Goal: Information Seeking & Learning: Check status

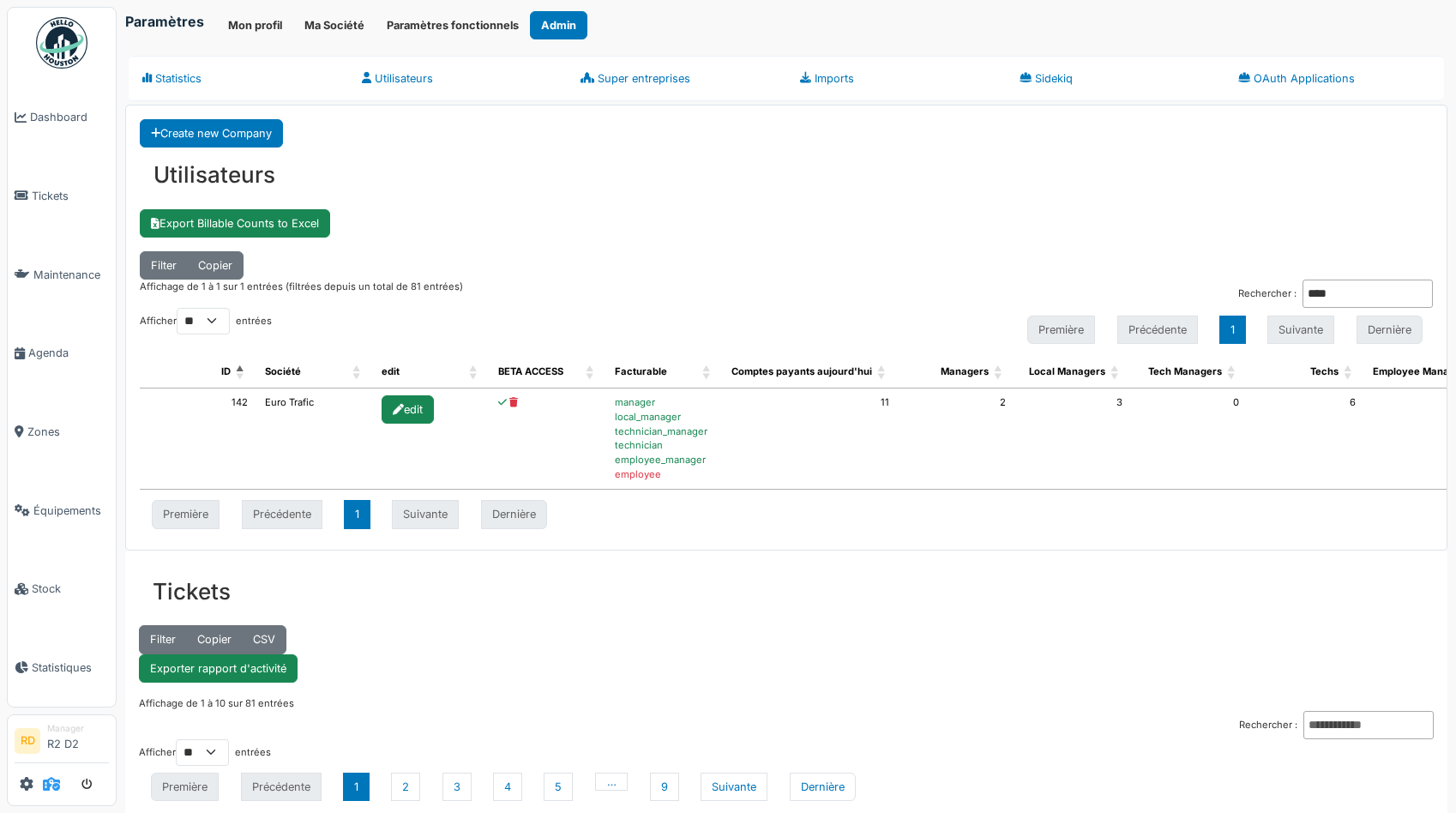
click at [53, 790] on icon at bounding box center [52, 784] width 18 height 14
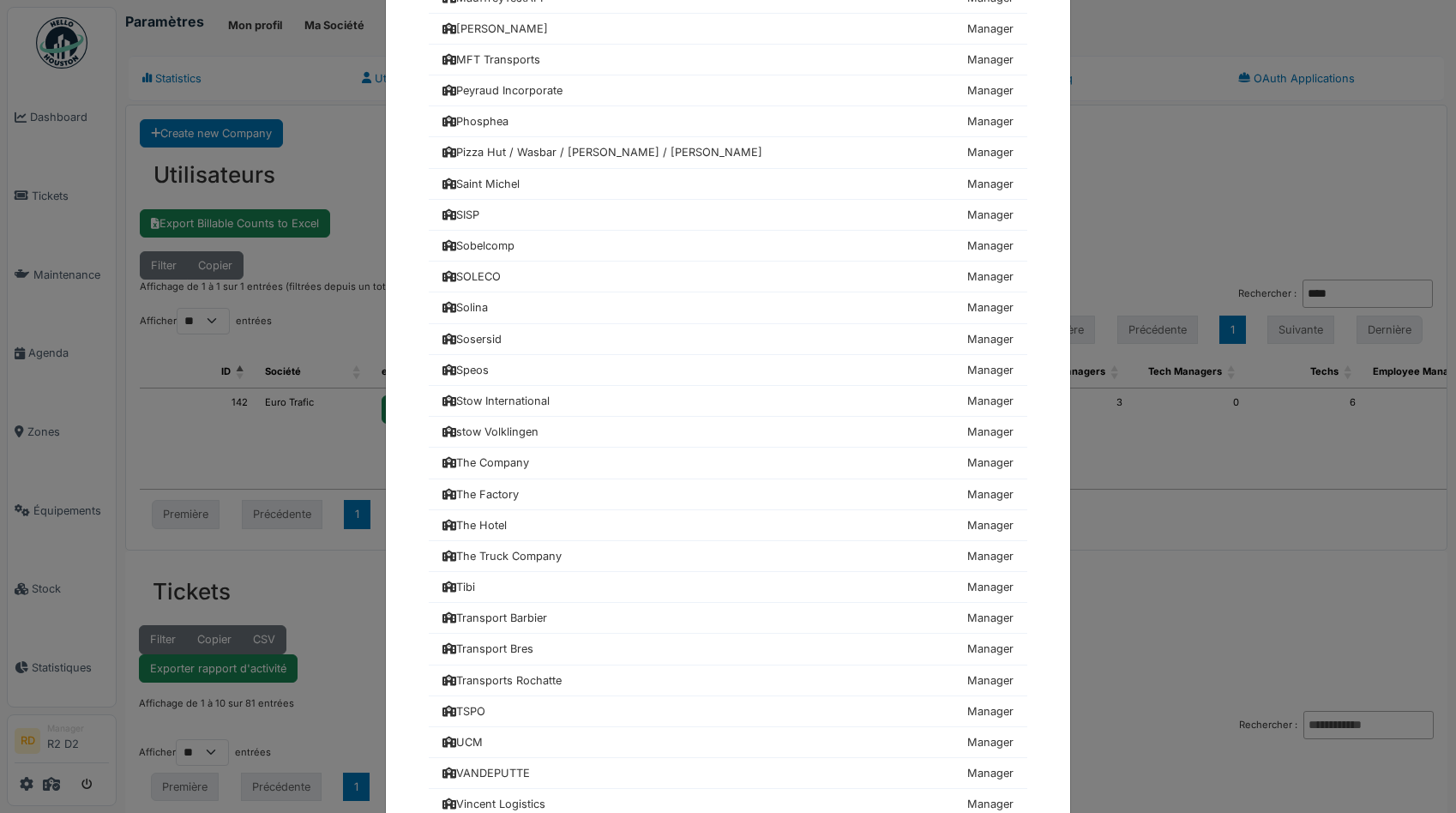
scroll to position [1869, 0]
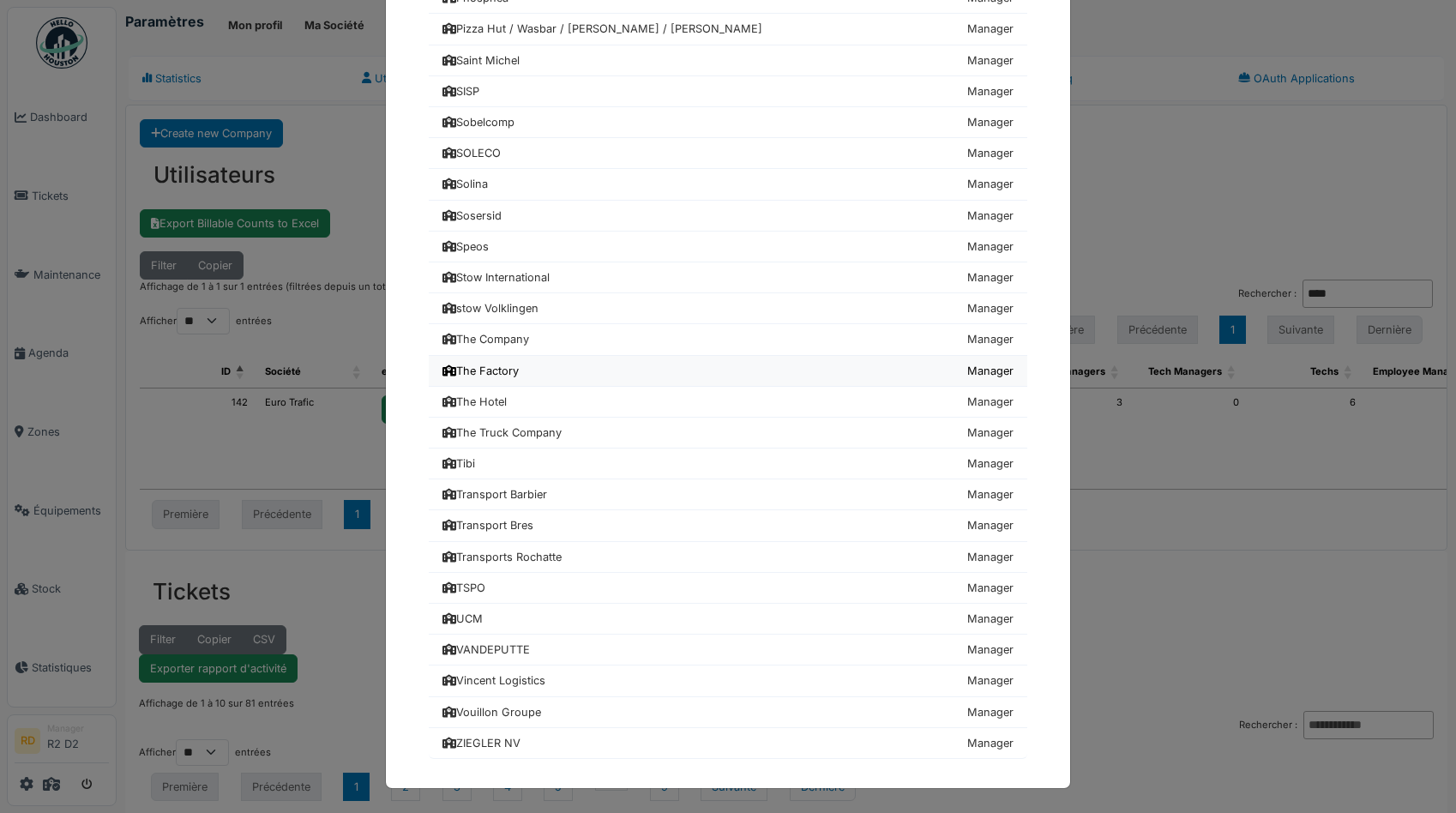
click at [499, 367] on div "The Factory" at bounding box center [480, 370] width 76 height 17
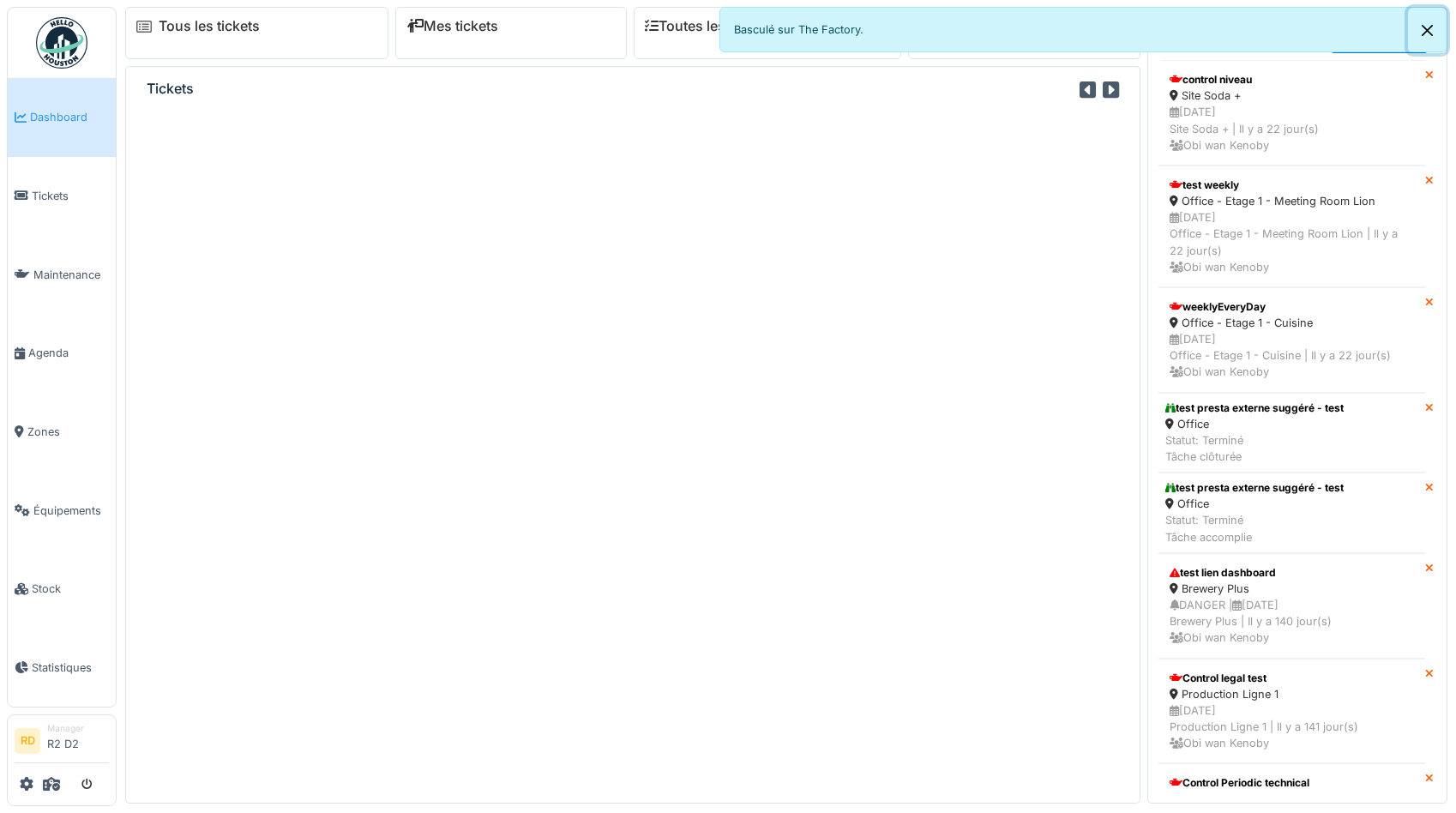
click at [1431, 30] on button "Close" at bounding box center [1428, 30] width 39 height 46
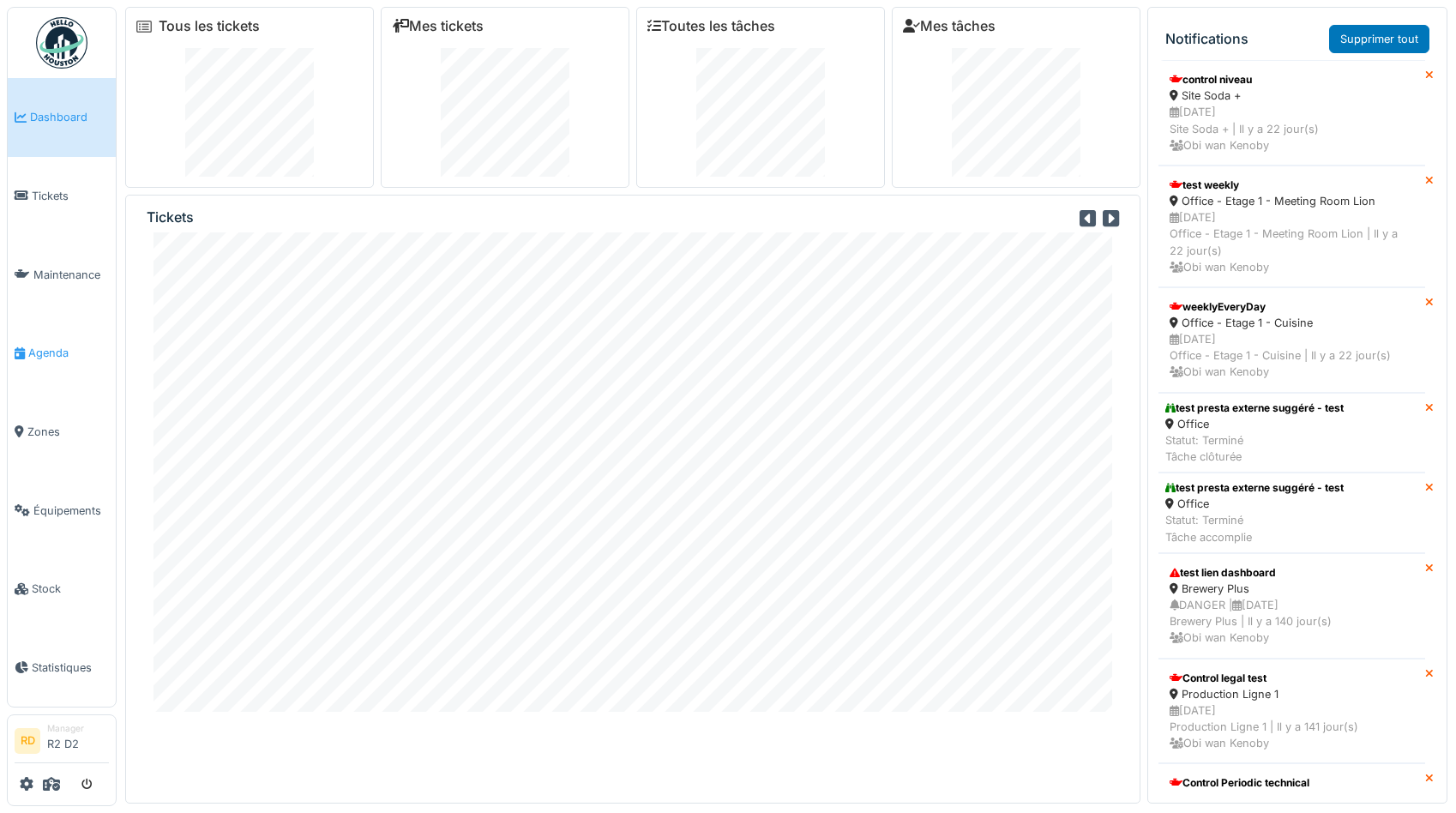
click at [47, 344] on link "Agenda" at bounding box center [61, 352] width 108 height 79
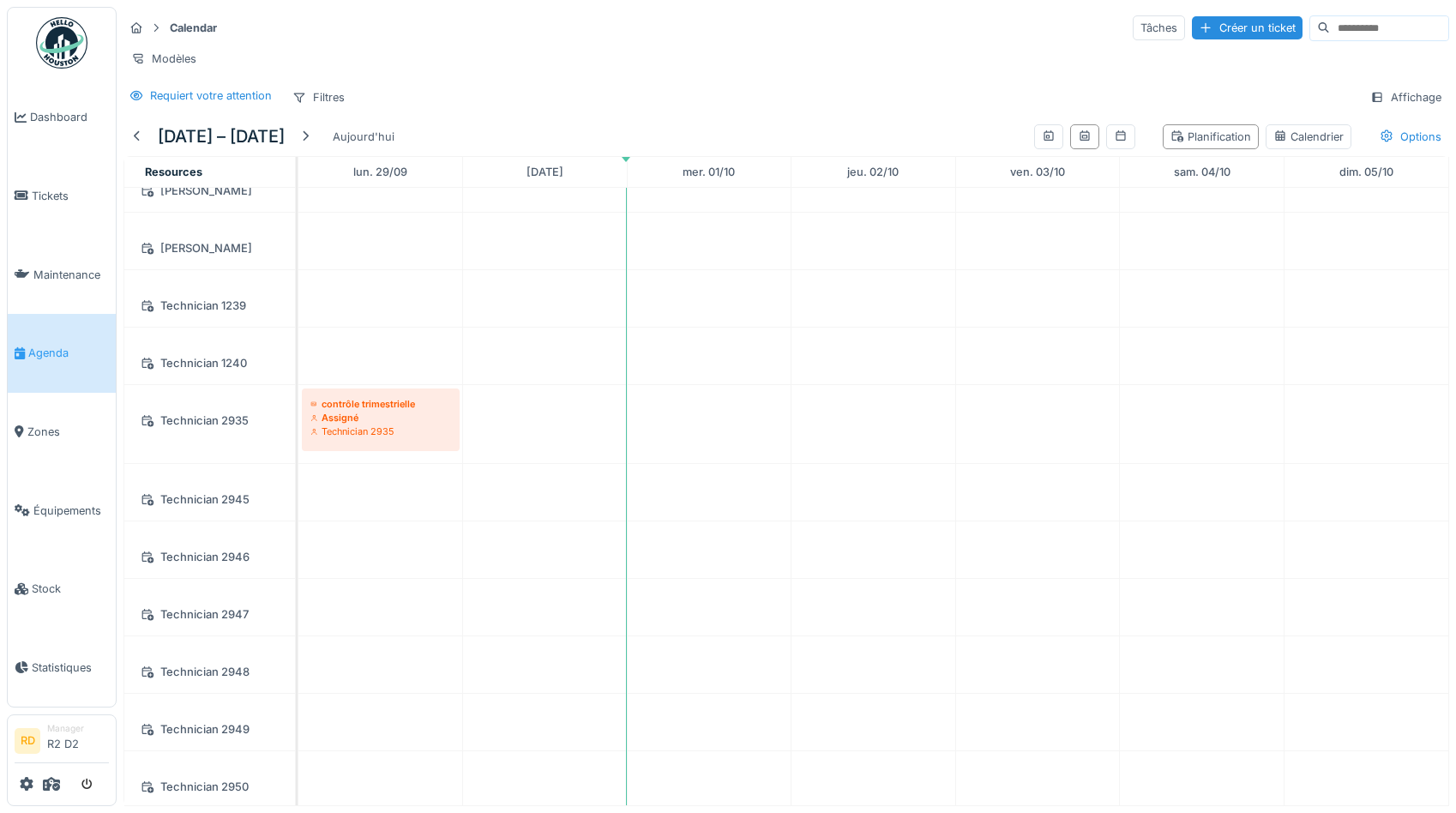
scroll to position [850, 0]
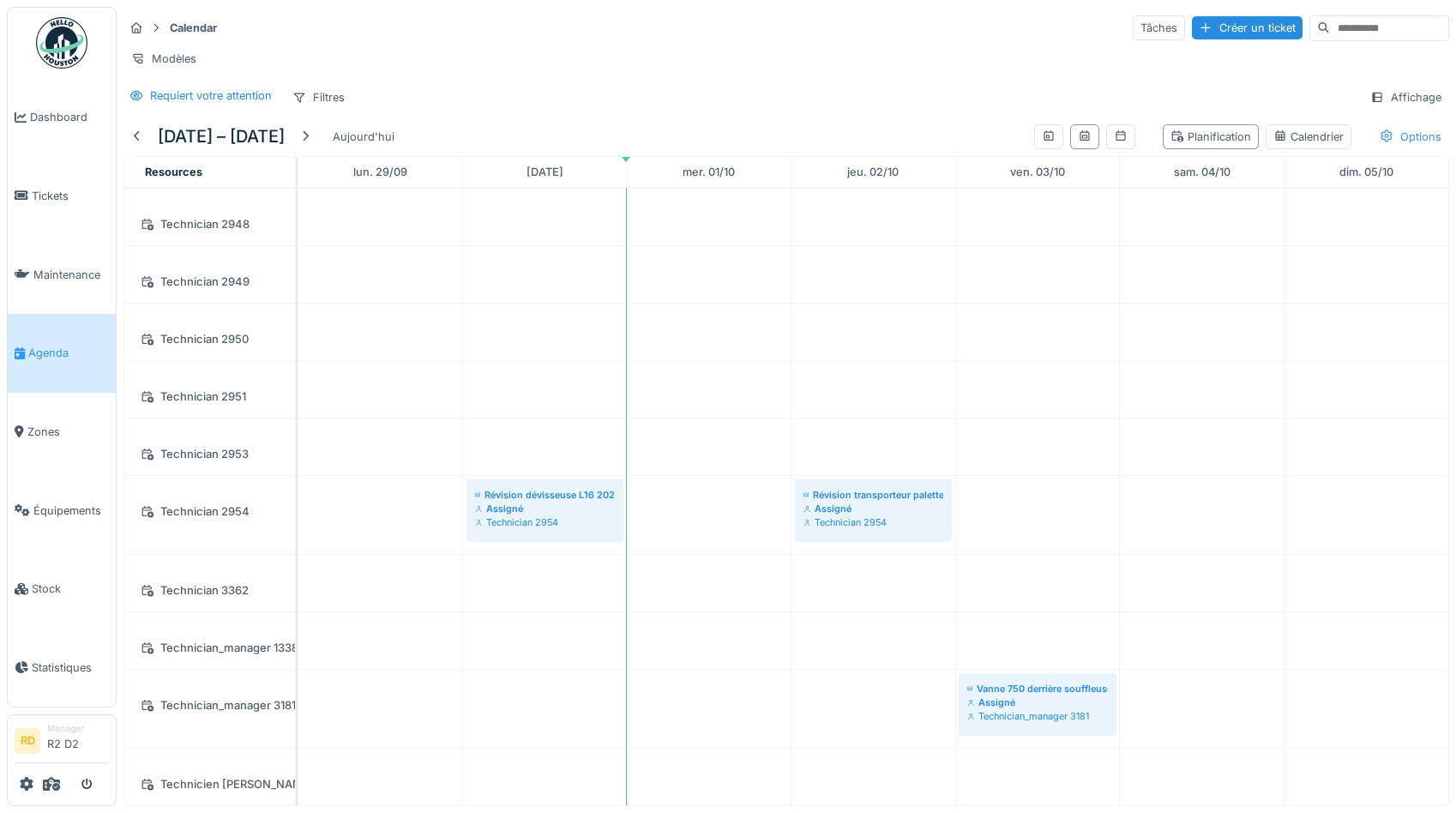
click at [1420, 140] on div "Options" at bounding box center [1410, 137] width 77 height 25
click at [1346, 226] on div "Afficher les tickets récurrents" at bounding box center [1345, 227] width 189 height 20
click at [1339, 198] on div "Afficher les absences" at bounding box center [1320, 200] width 138 height 20
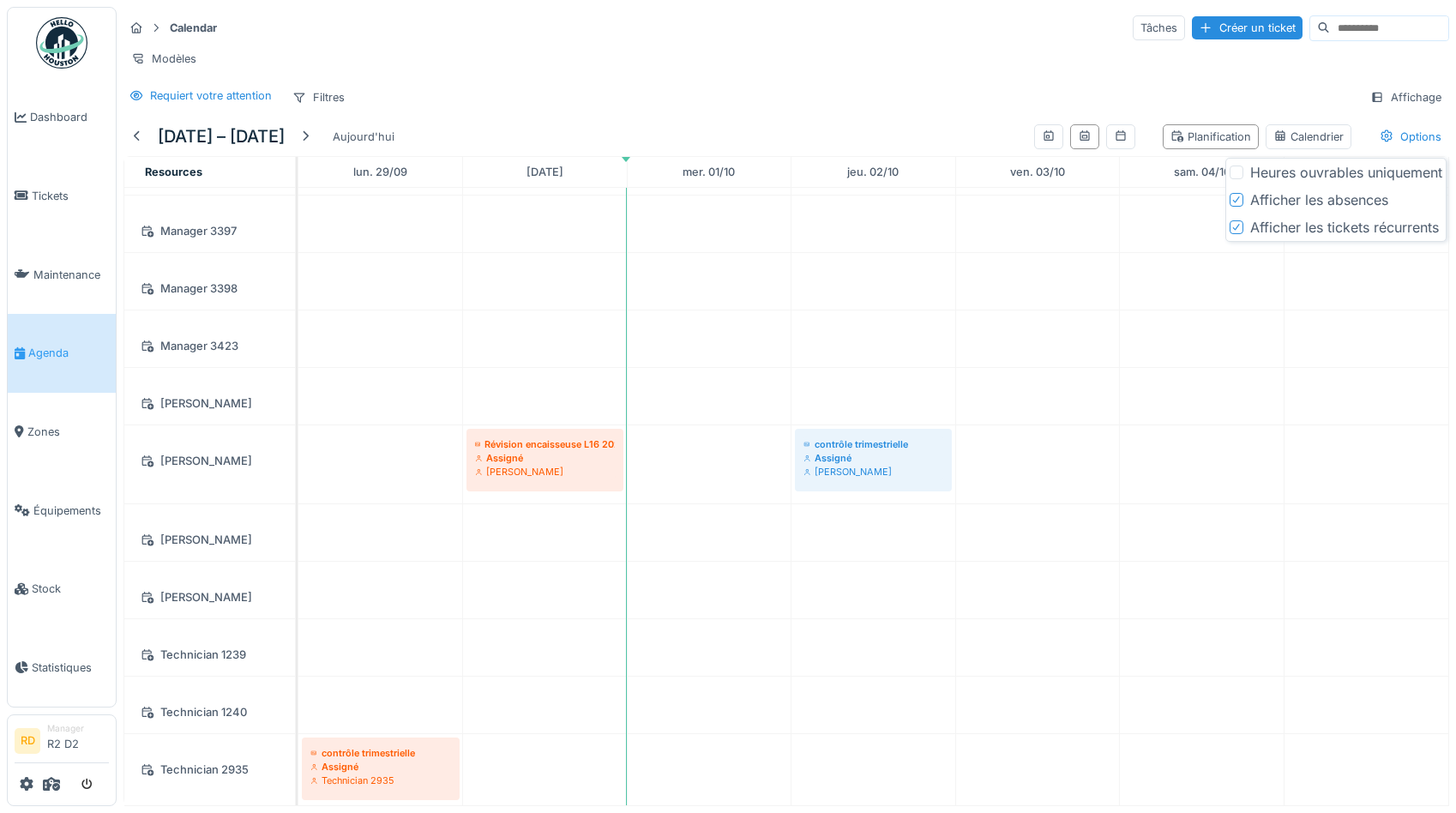
scroll to position [0, 0]
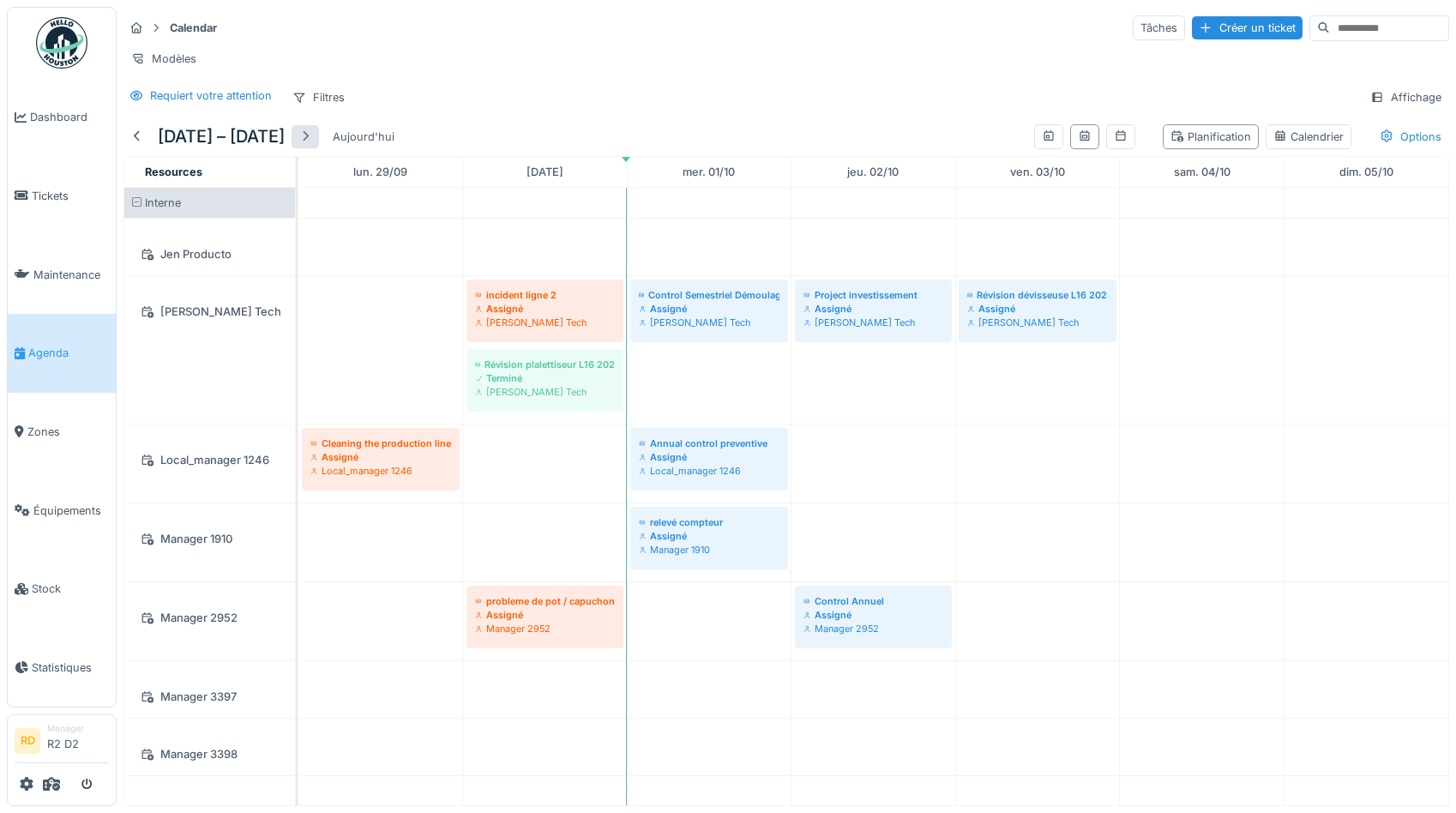
click at [313, 137] on div at bounding box center [305, 136] width 14 height 17
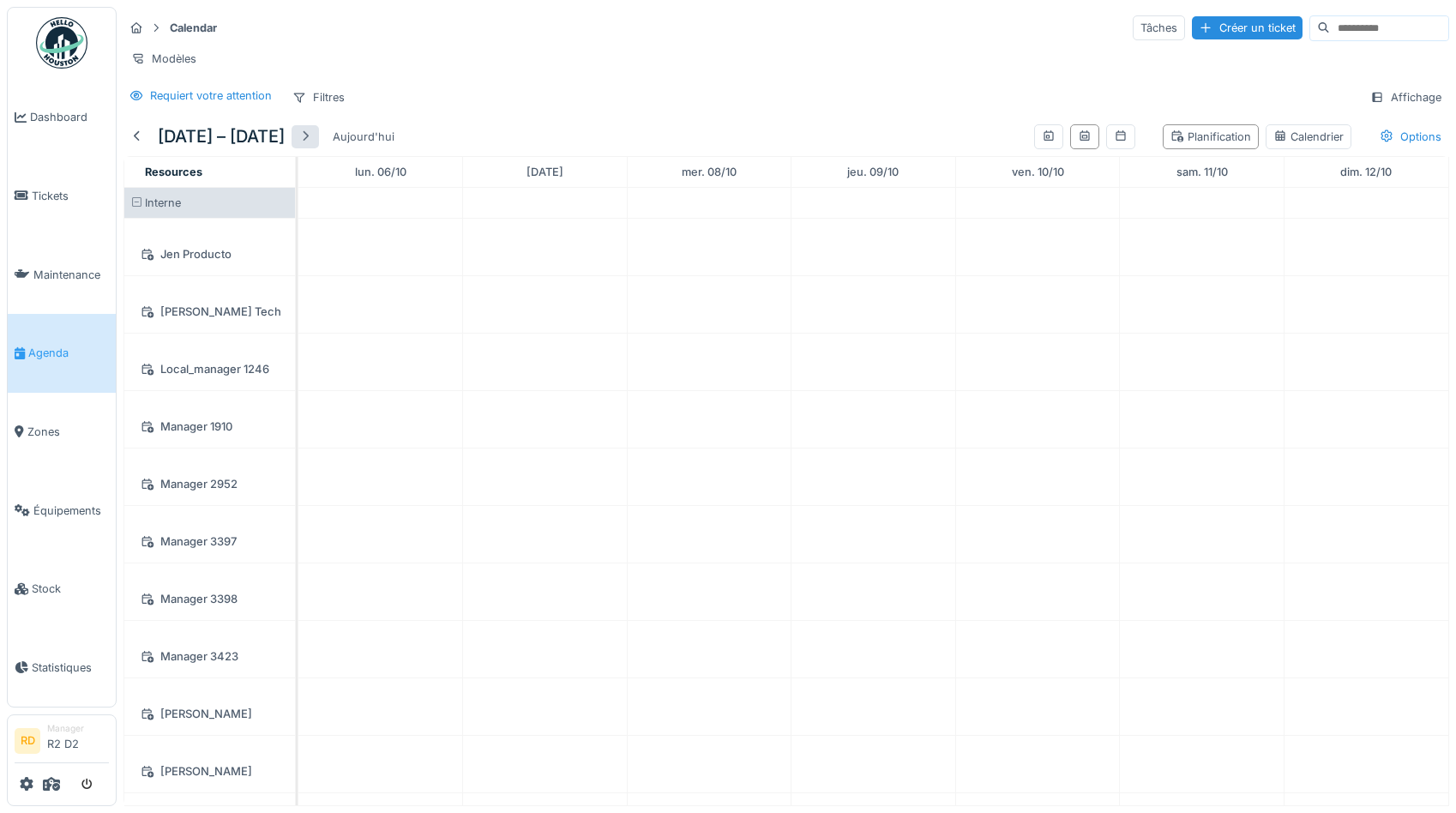
click at [305, 140] on div at bounding box center [305, 136] width 14 height 17
click at [313, 135] on div at bounding box center [305, 136] width 14 height 17
click at [1130, 134] on div at bounding box center [1121, 137] width 29 height 25
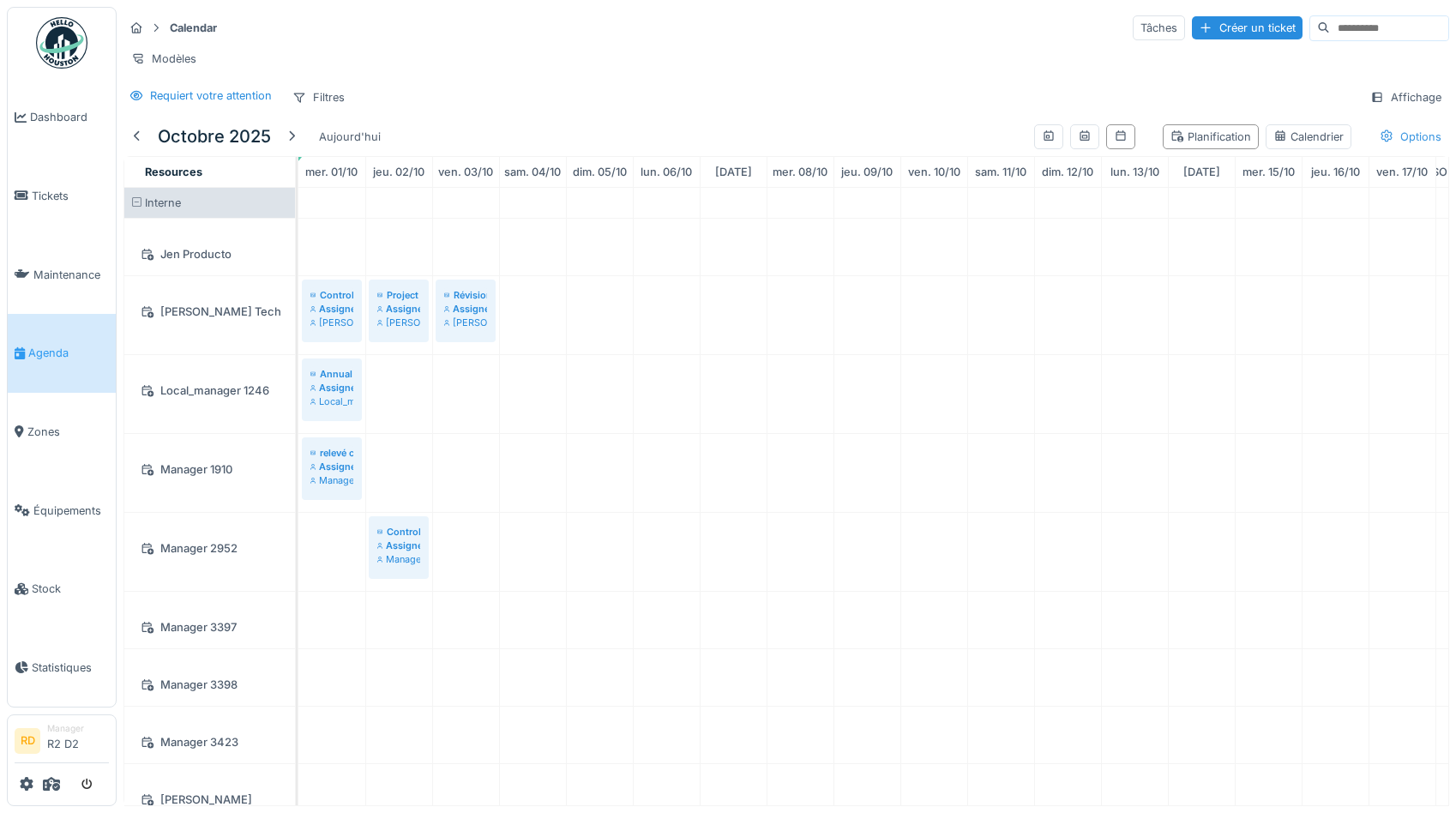
click at [1413, 140] on div "Options" at bounding box center [1410, 137] width 77 height 25
click at [1331, 223] on div "Afficher les tickets récurrents" at bounding box center [1345, 227] width 189 height 20
click at [578, 76] on div "Calendar Tâches Créer un ticket Modèles Requiert votre attention Filtres Affich…" at bounding box center [786, 62] width 1339 height 111
click at [1417, 145] on div "Options" at bounding box center [1410, 137] width 77 height 25
click at [1415, 145] on div "Options" at bounding box center [1410, 137] width 77 height 25
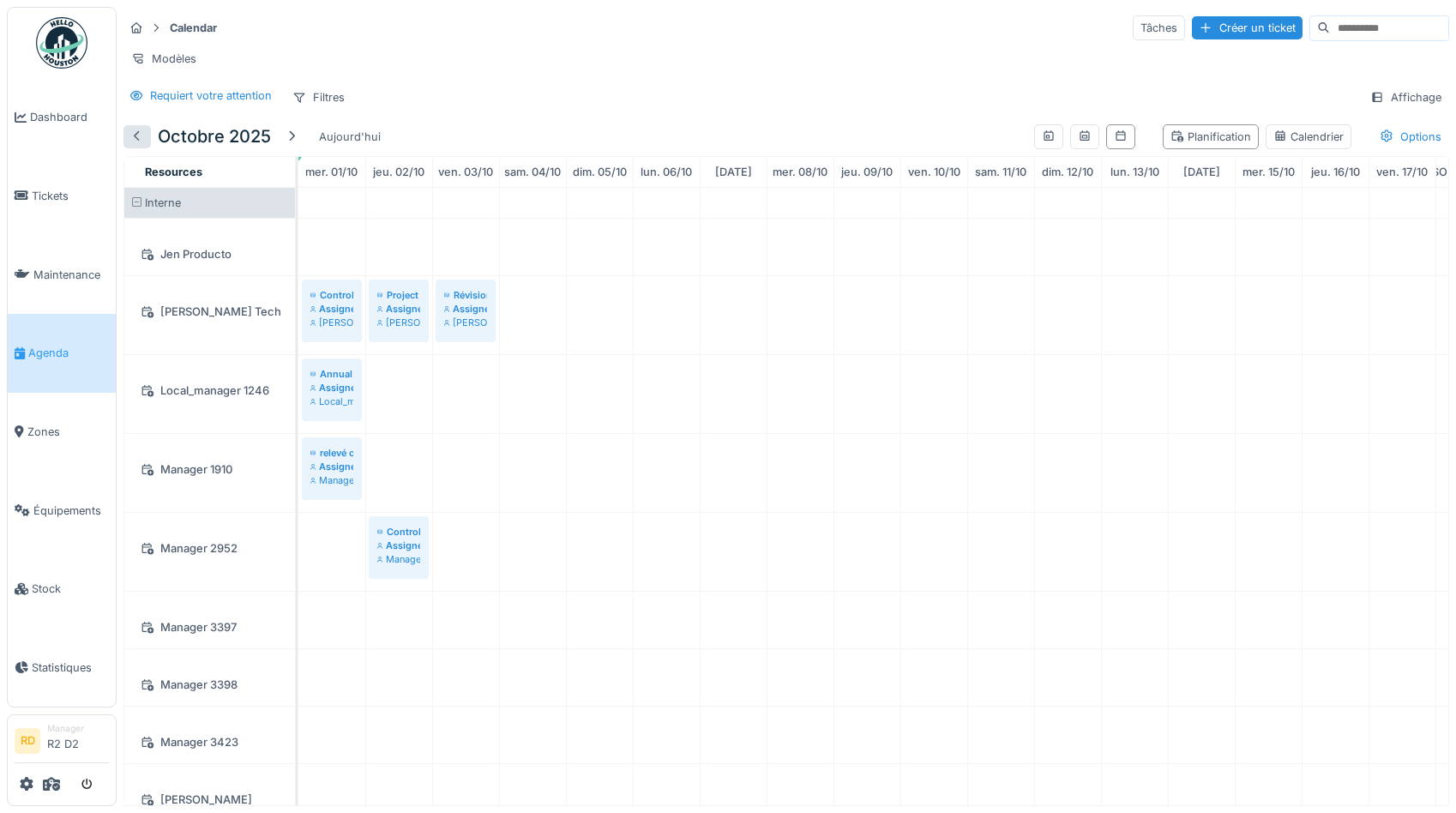
click at [137, 132] on div at bounding box center [137, 136] width 14 height 17
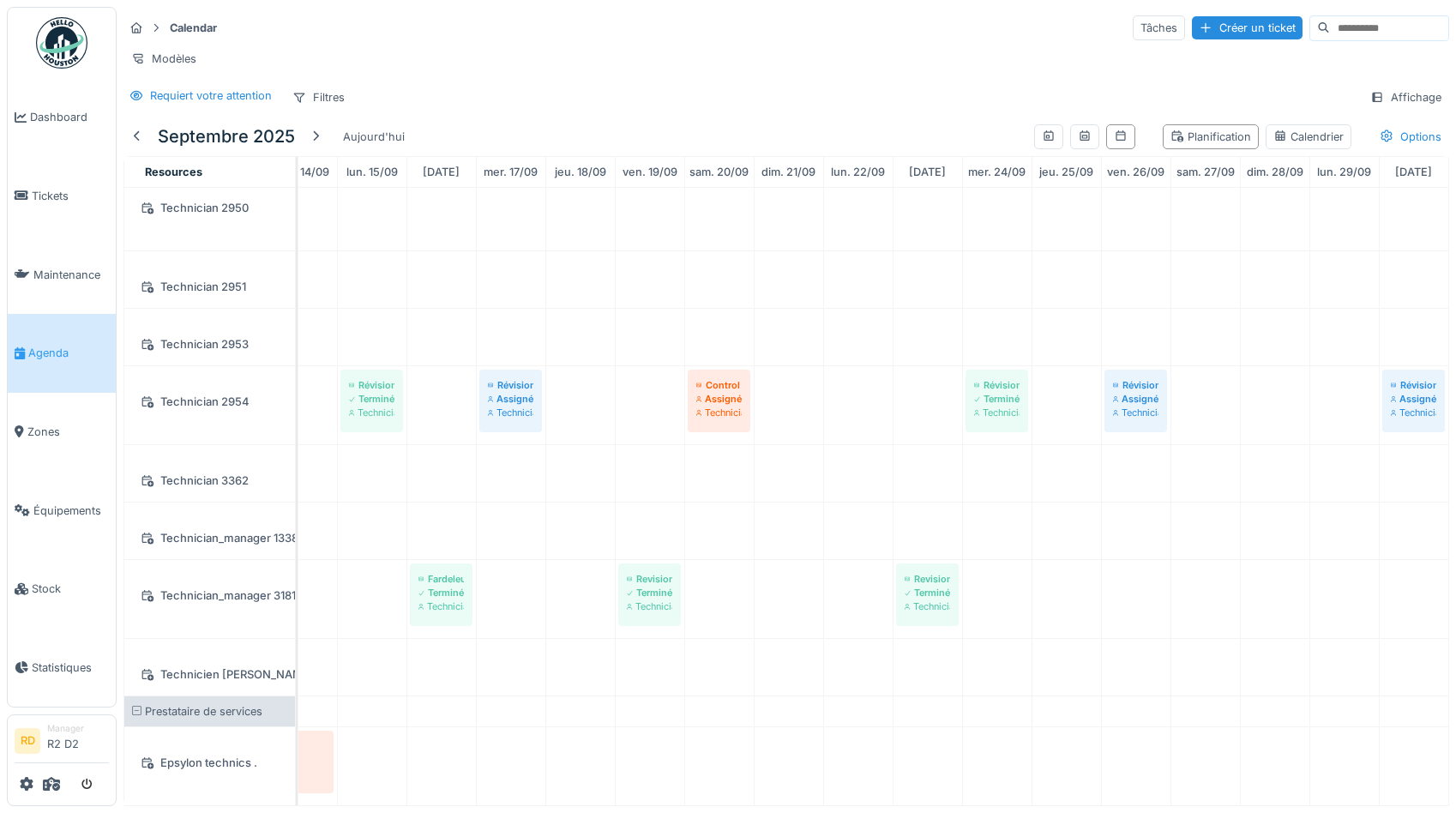
click at [858, 52] on div "Modèles" at bounding box center [786, 59] width 1325 height 25
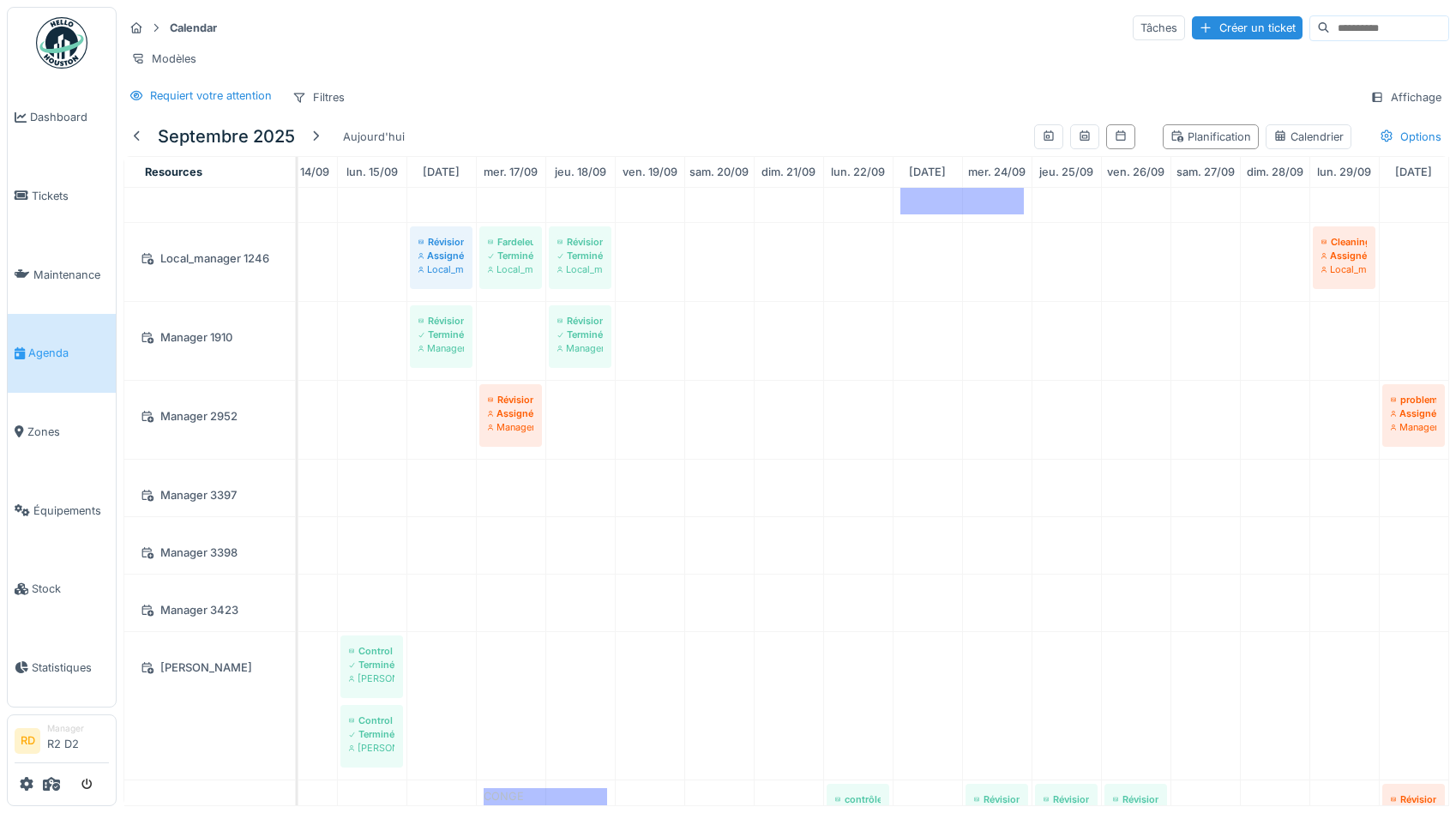
scroll to position [0, 0]
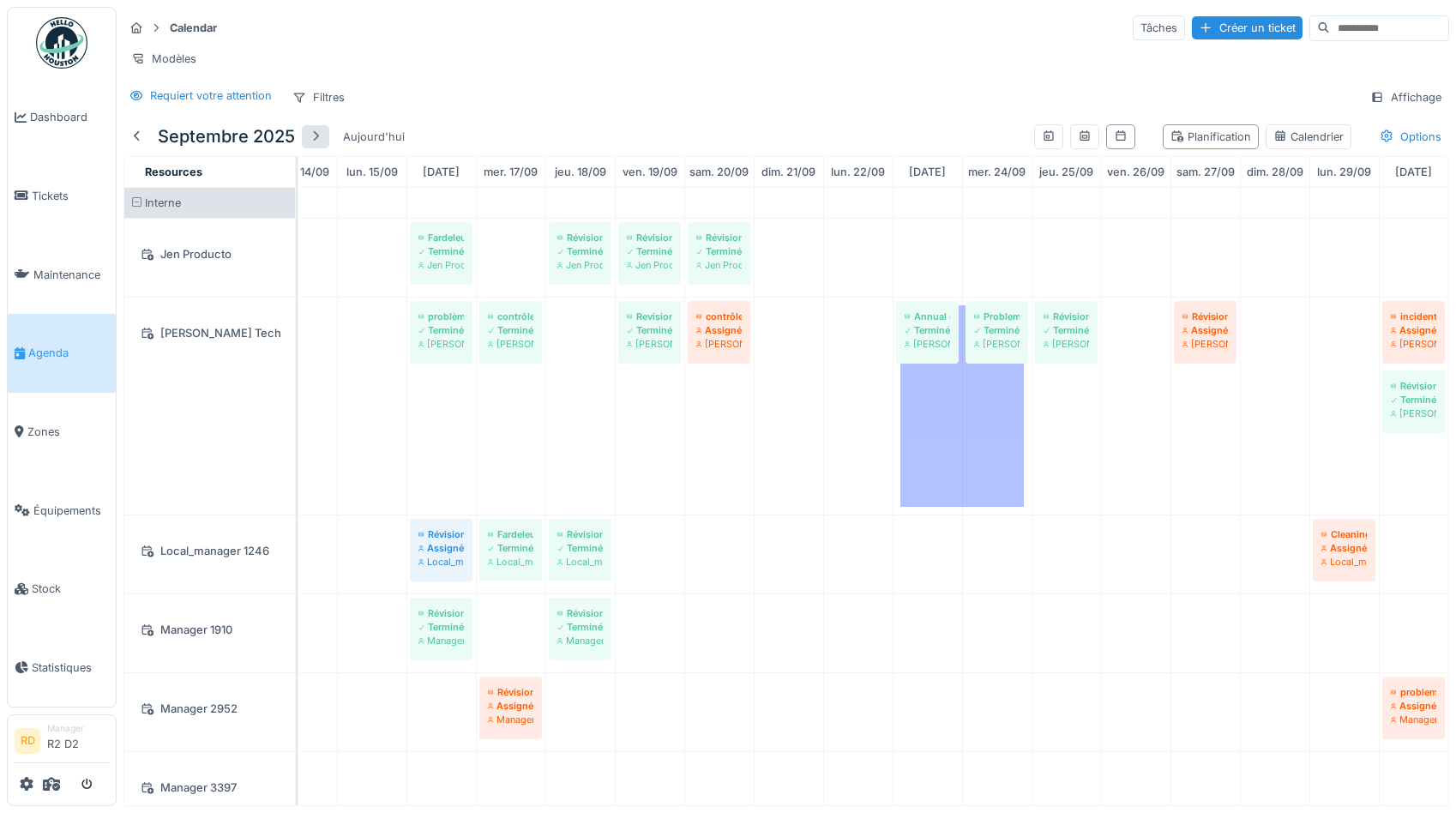
click at [316, 133] on div at bounding box center [316, 136] width 14 height 17
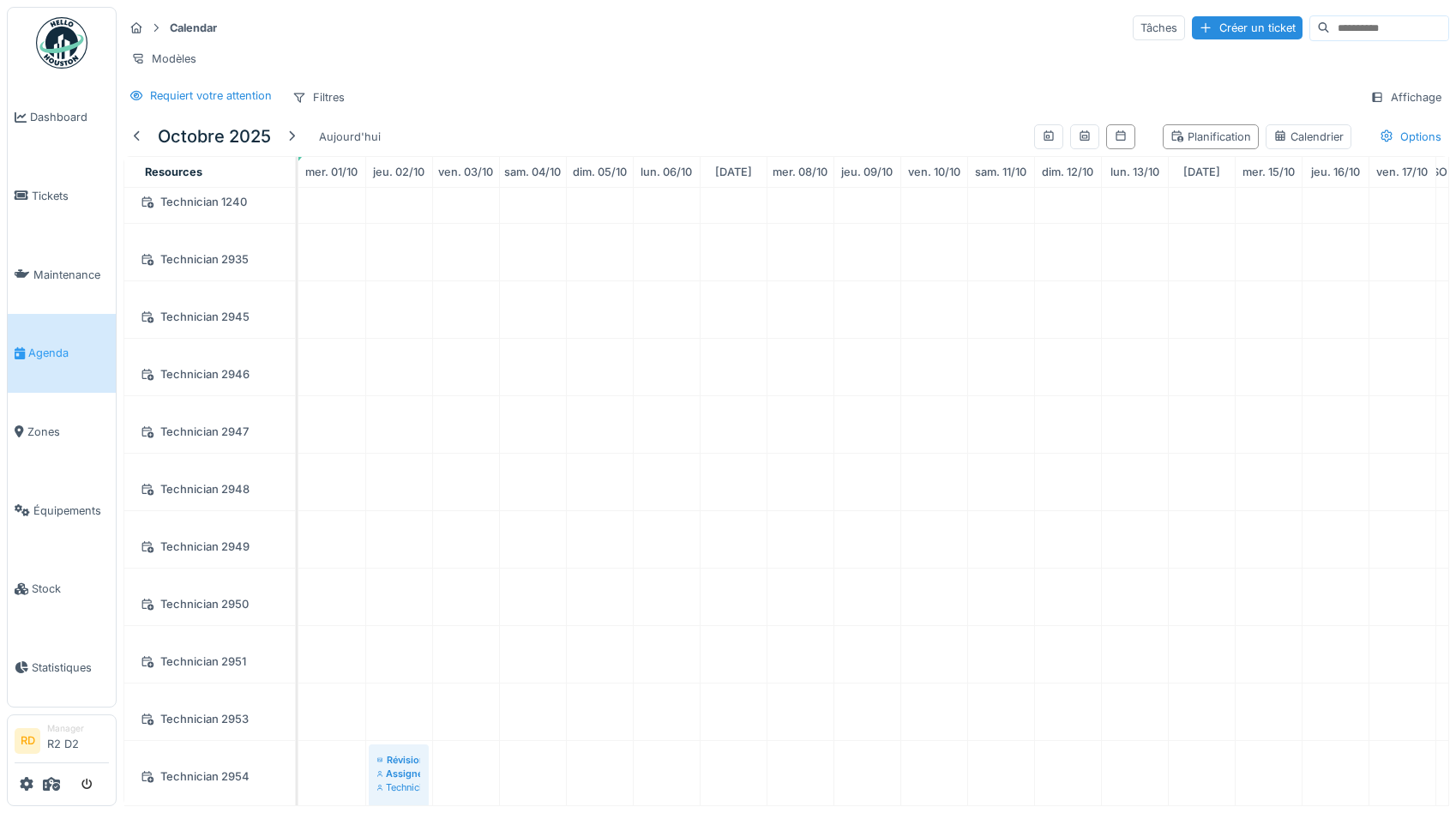
scroll to position [924, 0]
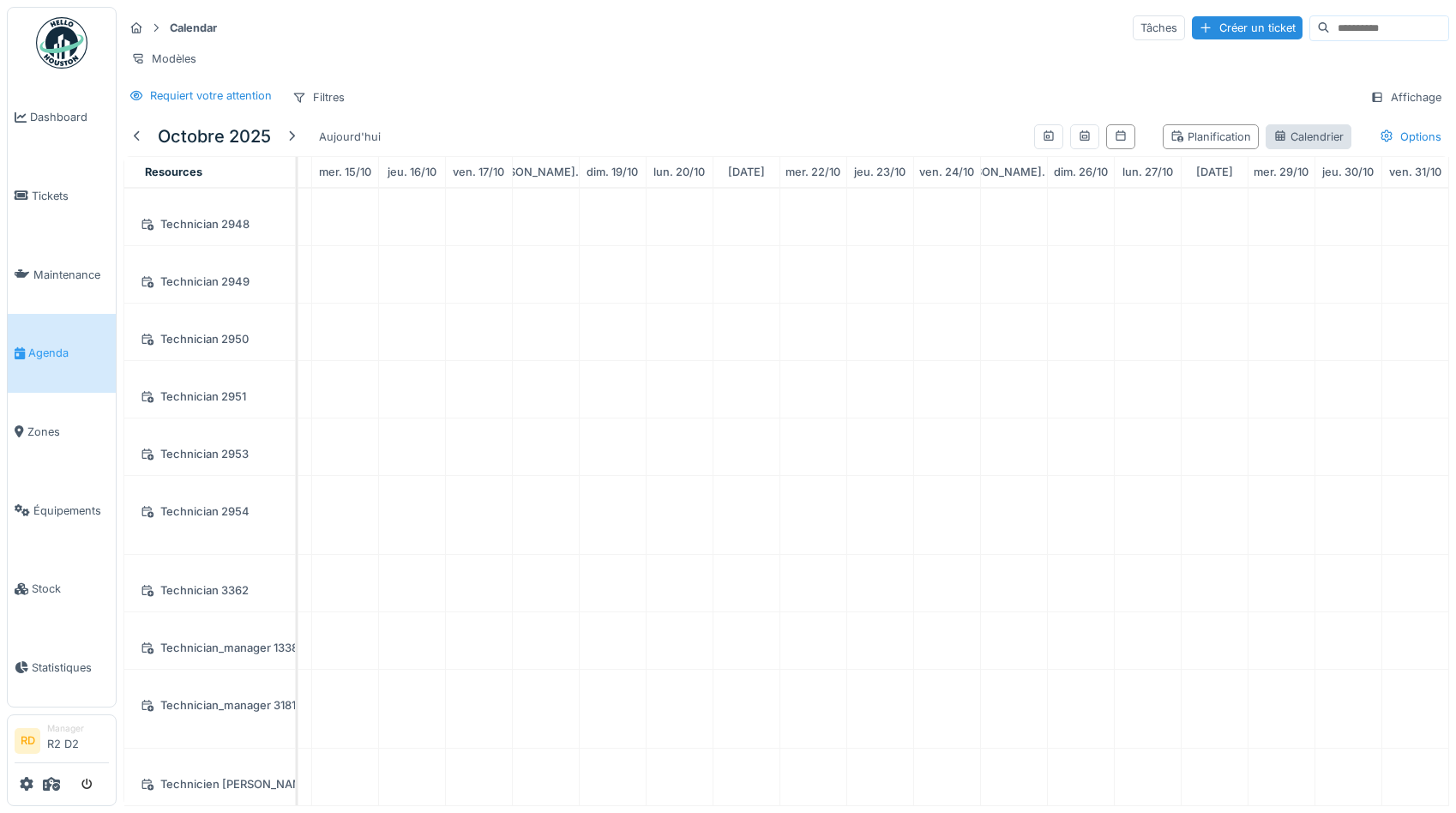
click at [1289, 126] on div "Calendrier" at bounding box center [1309, 137] width 86 height 25
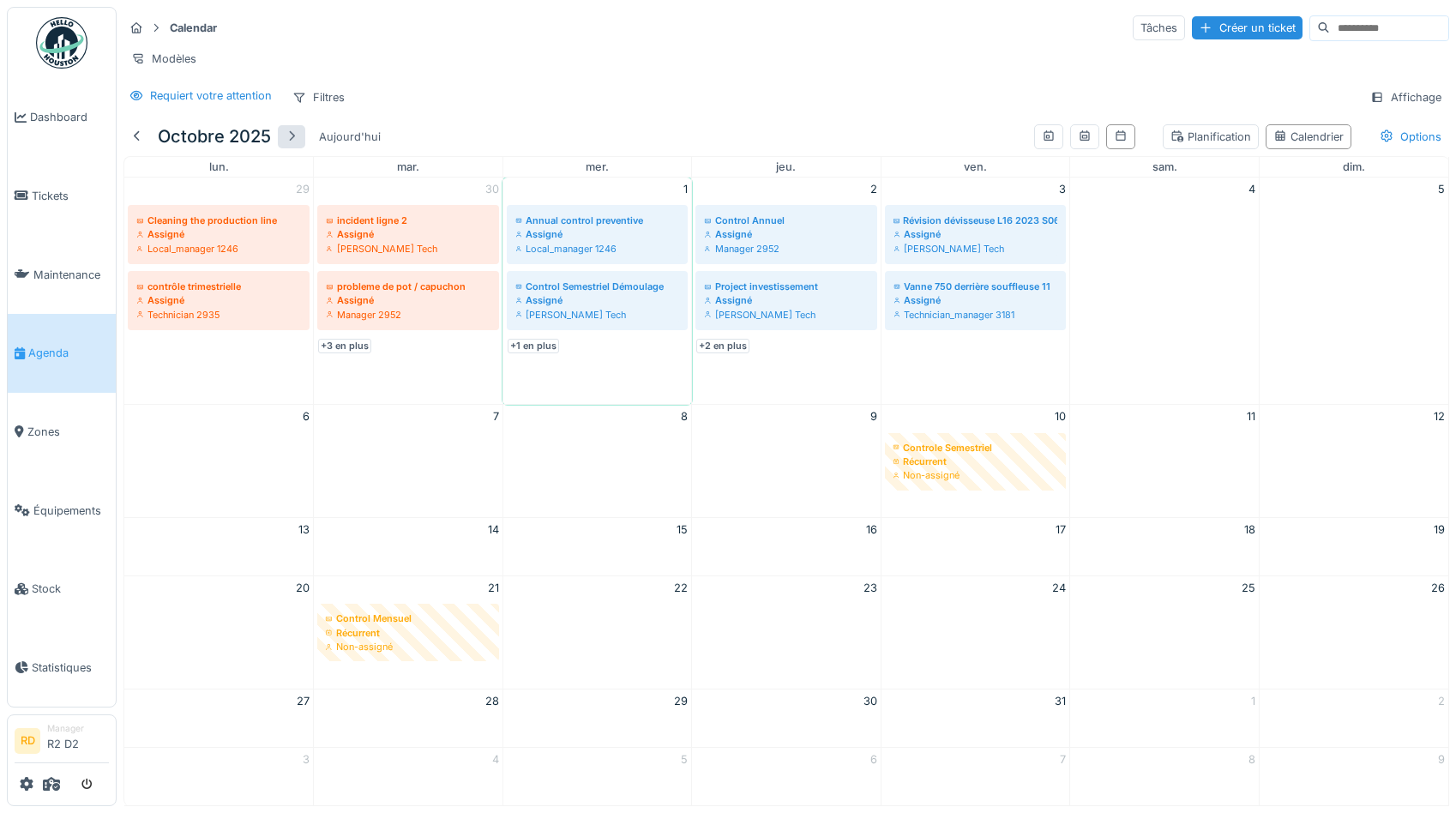
click at [283, 136] on div at bounding box center [291, 137] width 27 height 23
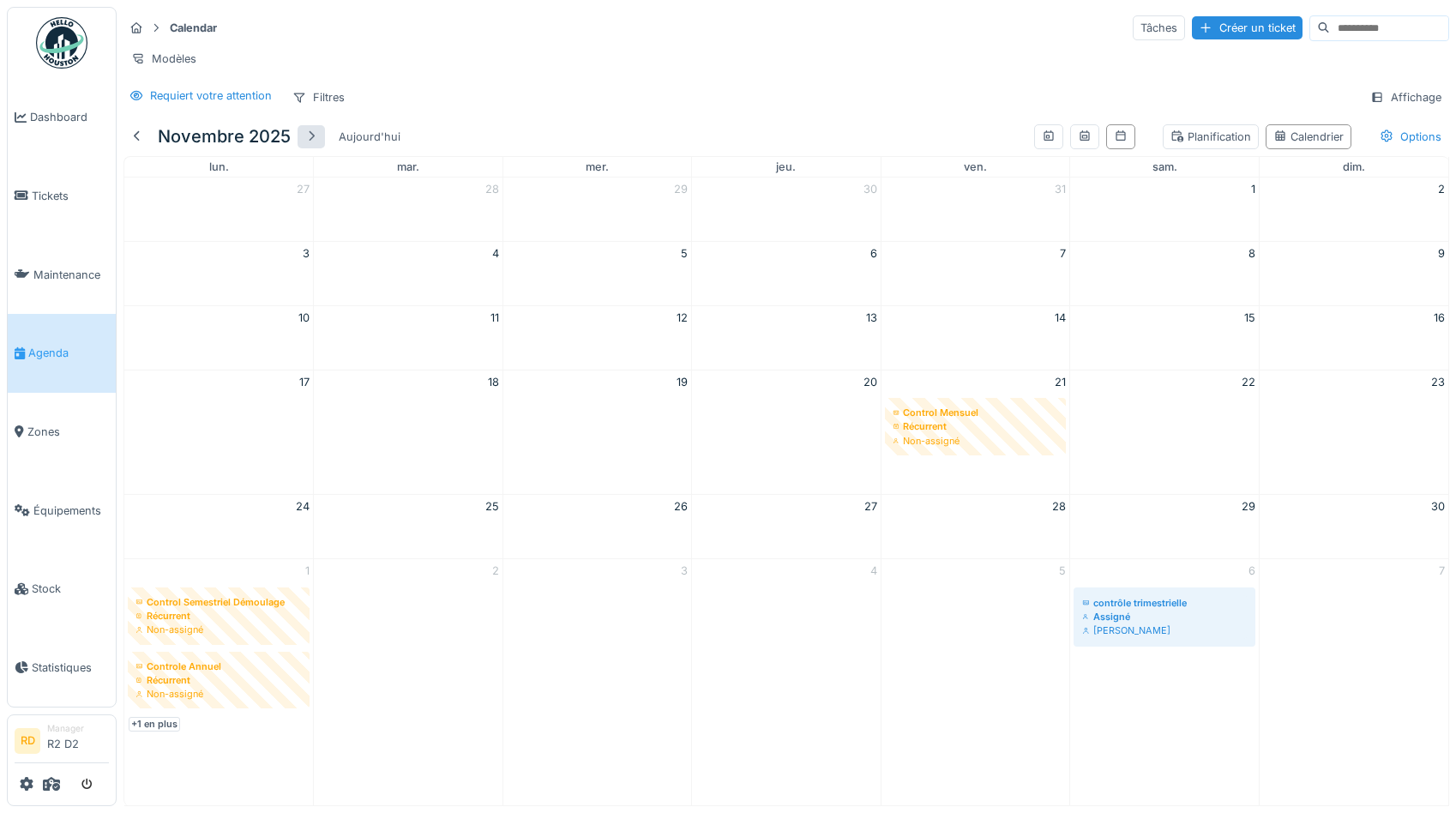
click at [305, 139] on div at bounding box center [312, 136] width 14 height 17
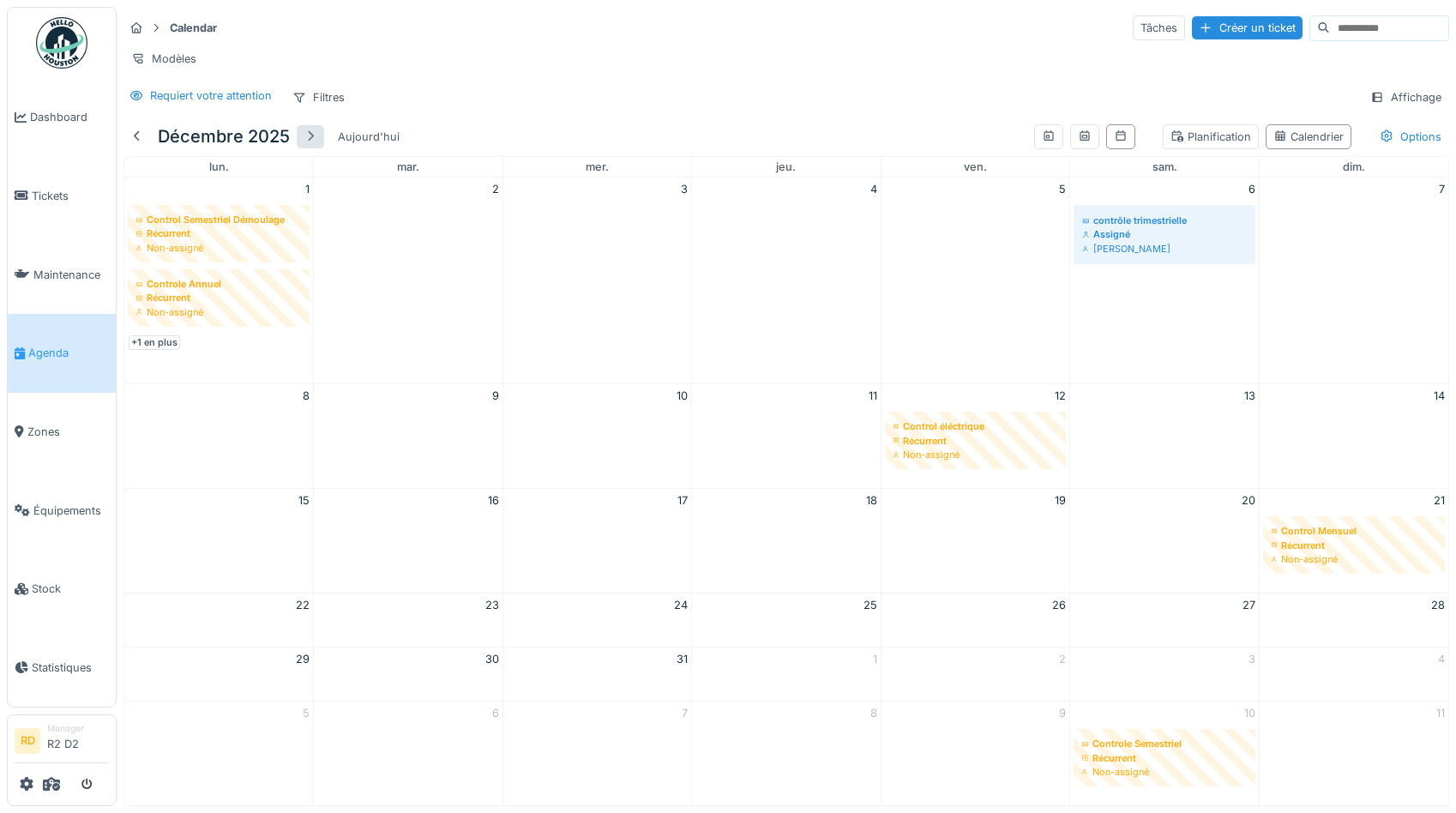
click at [305, 139] on div at bounding box center [311, 136] width 14 height 17
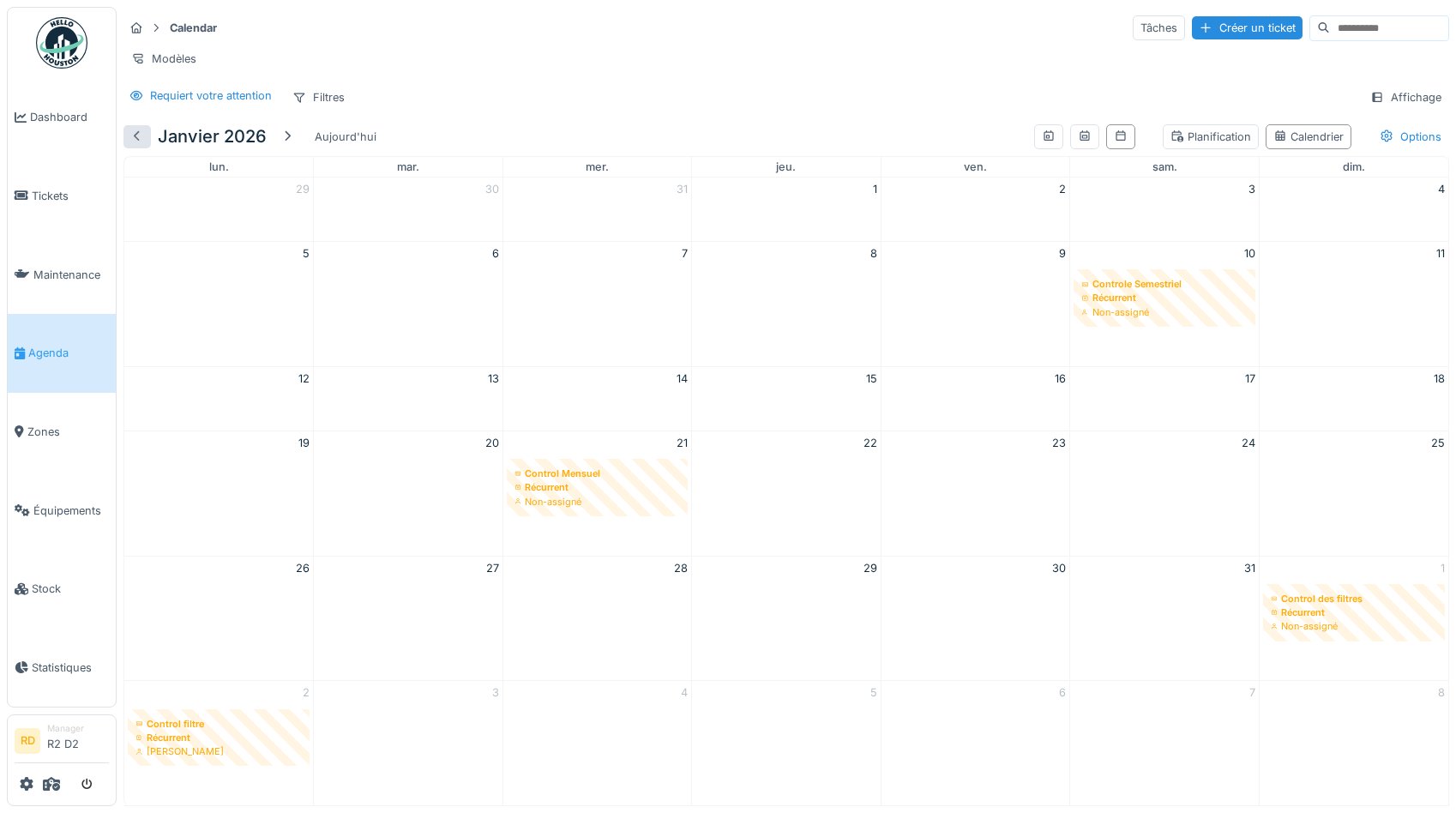
click at [131, 136] on div at bounding box center [137, 136] width 14 height 17
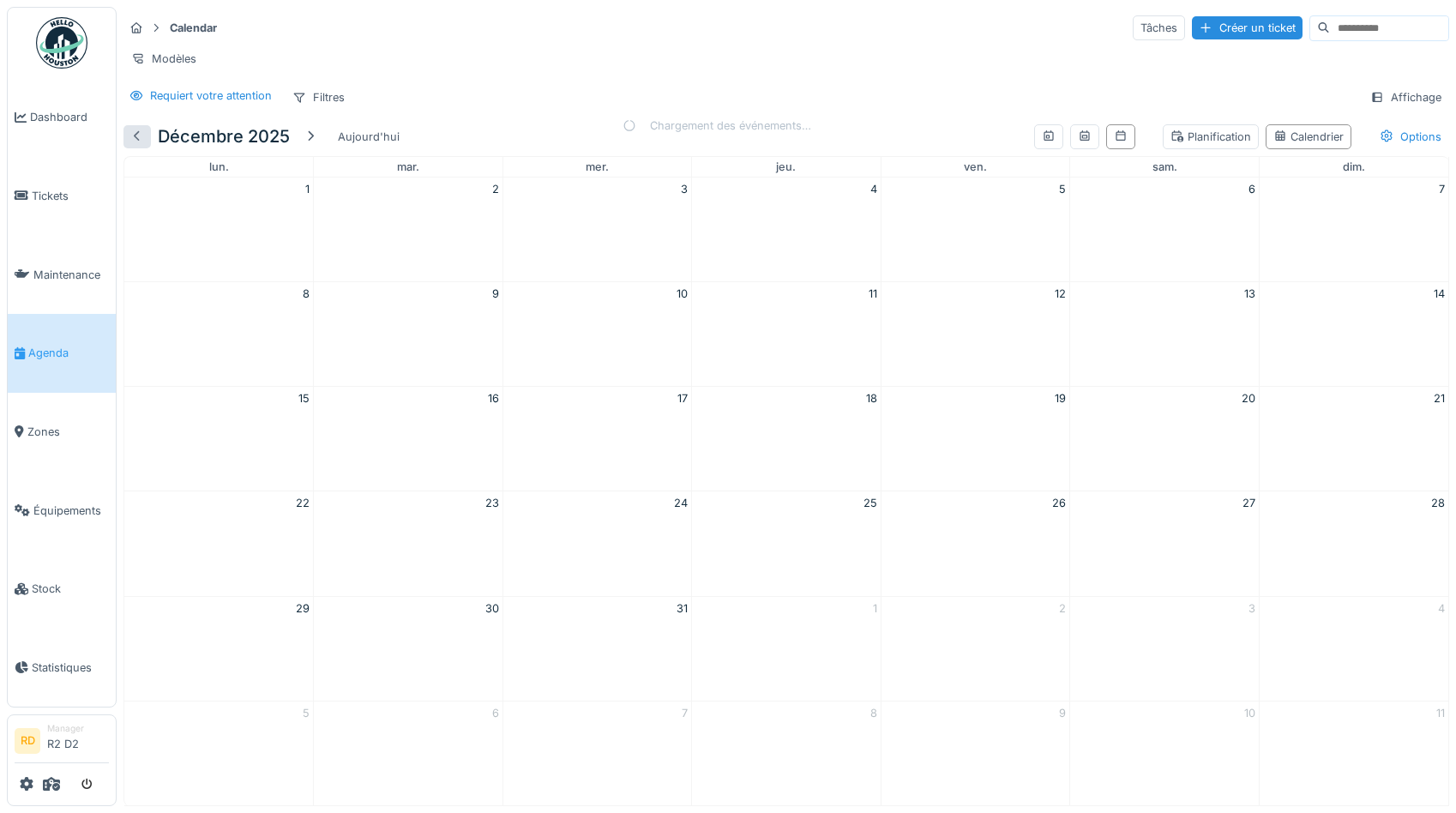
click at [131, 136] on div at bounding box center [137, 136] width 14 height 17
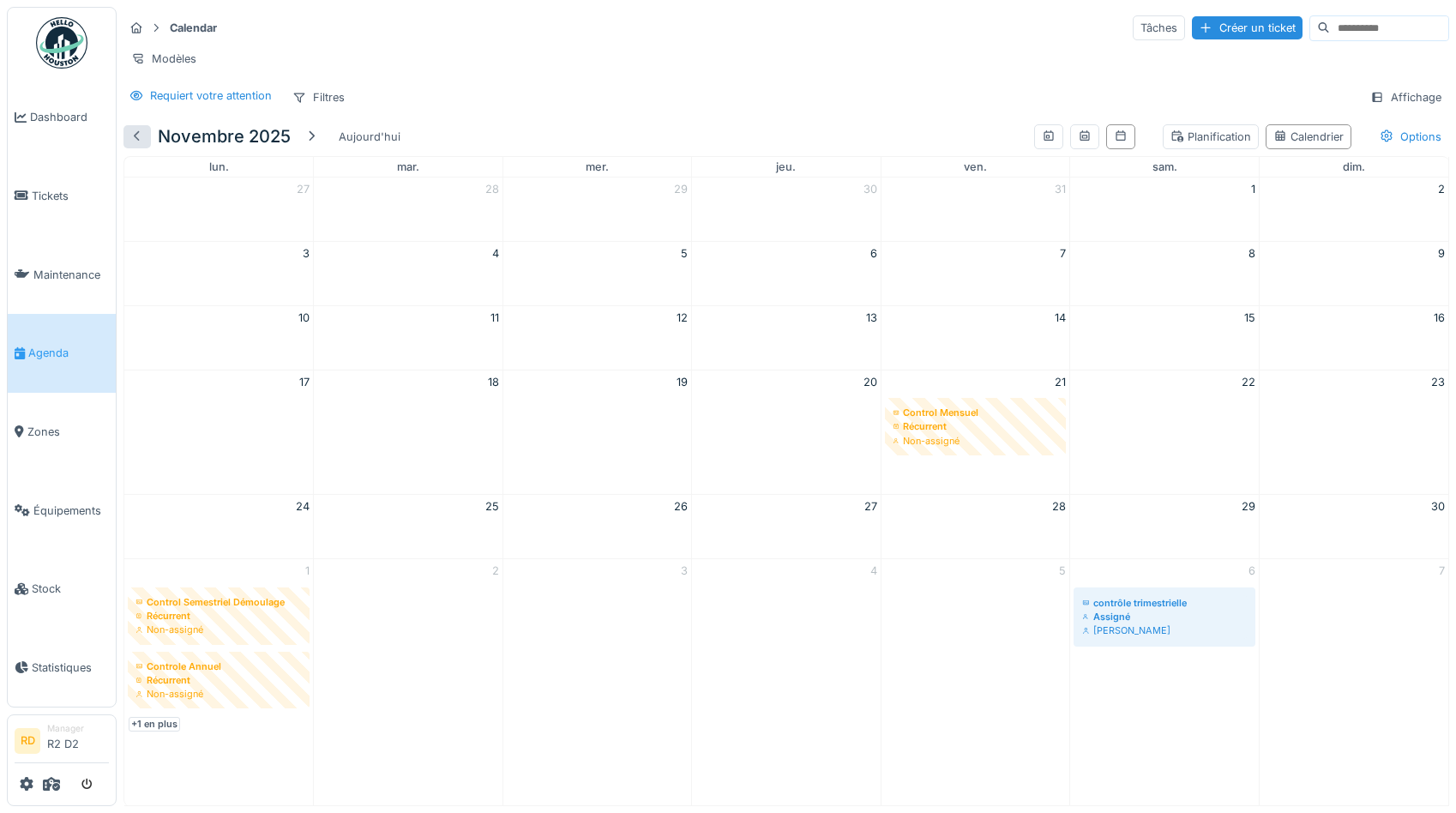
click at [131, 136] on div at bounding box center [137, 136] width 14 height 17
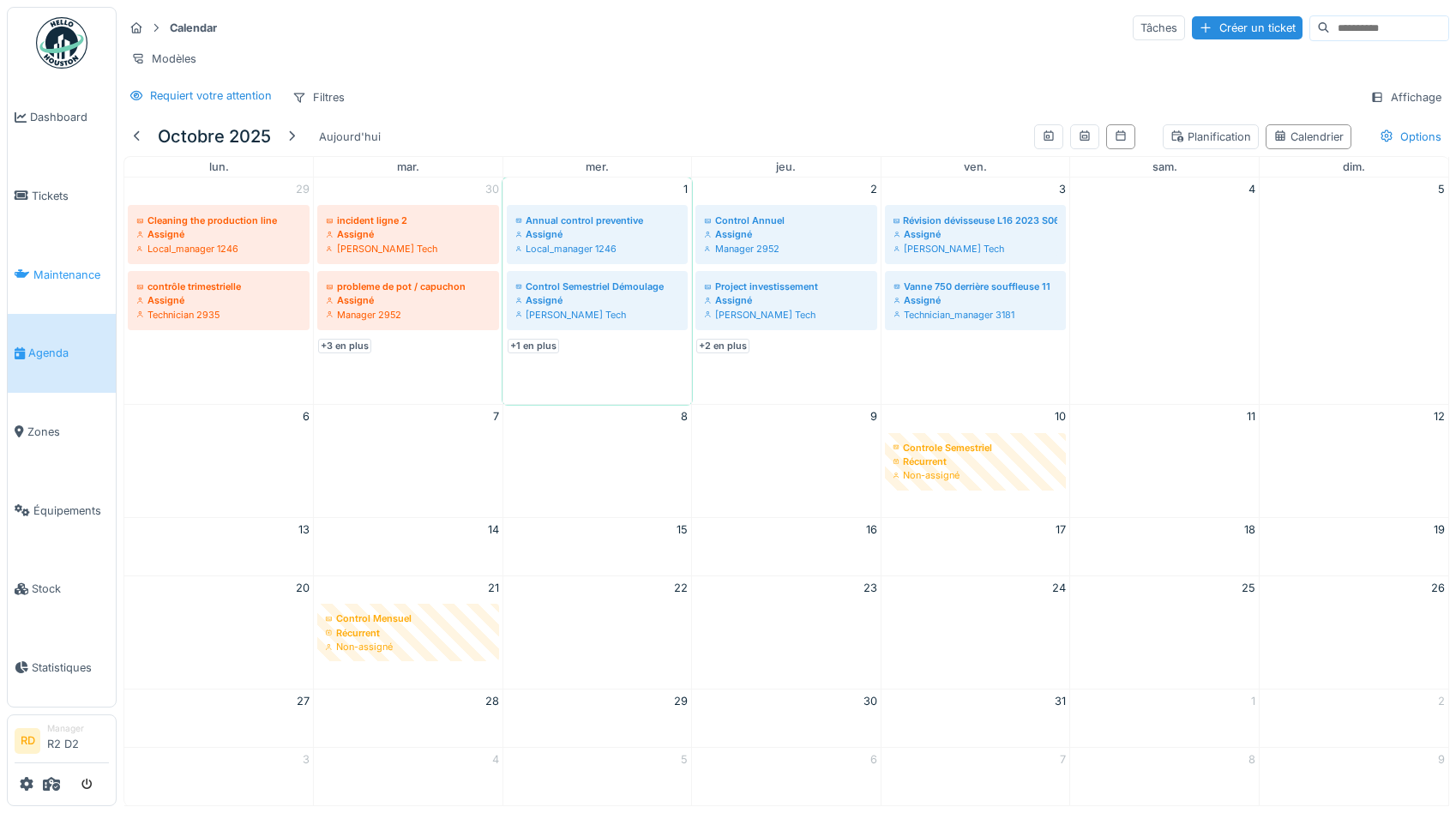
click at [74, 277] on span "Maintenance" at bounding box center [70, 275] width 75 height 17
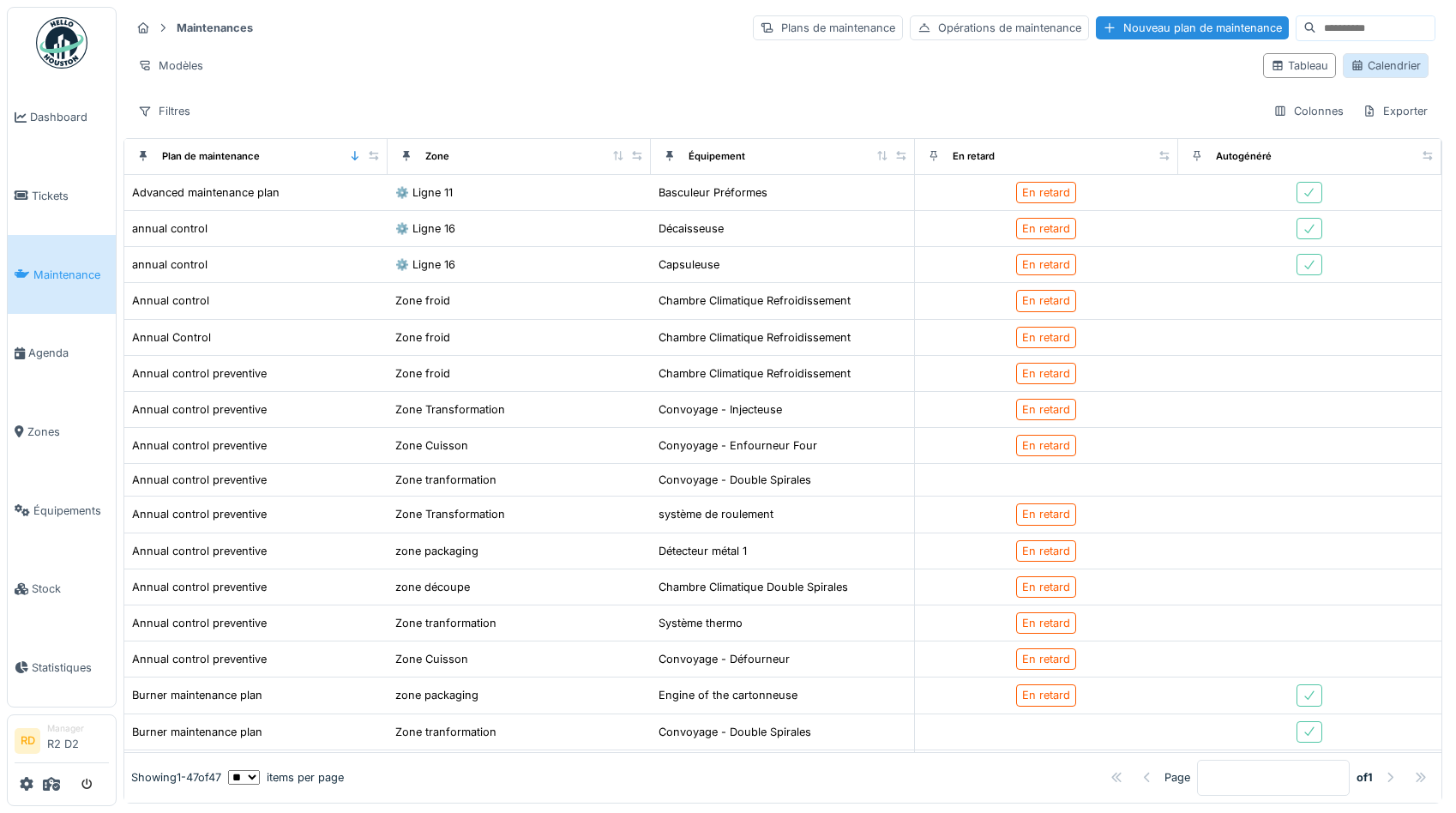
click at [1386, 63] on div "Calendrier" at bounding box center [1386, 65] width 70 height 17
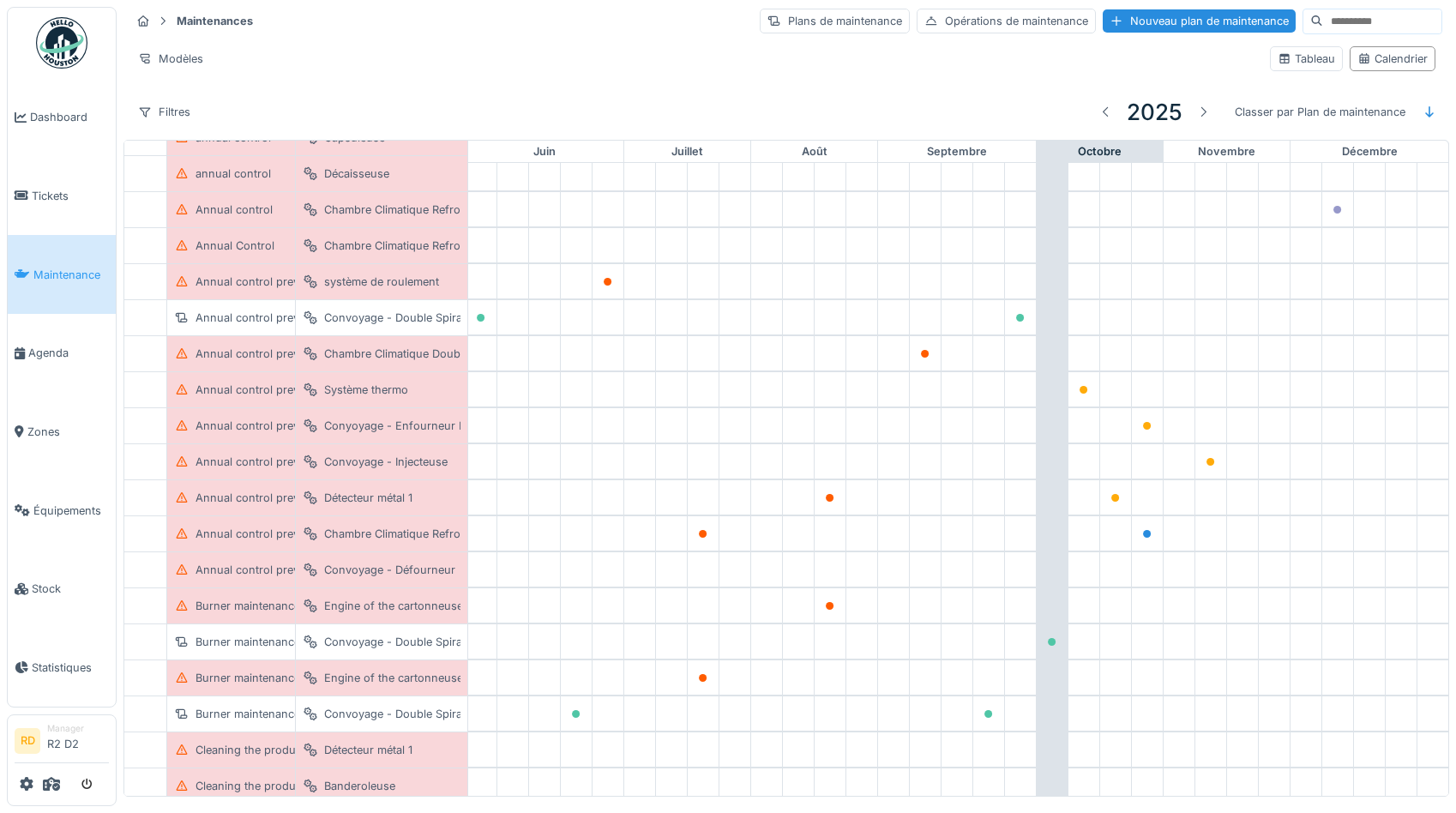
scroll to position [0, 714]
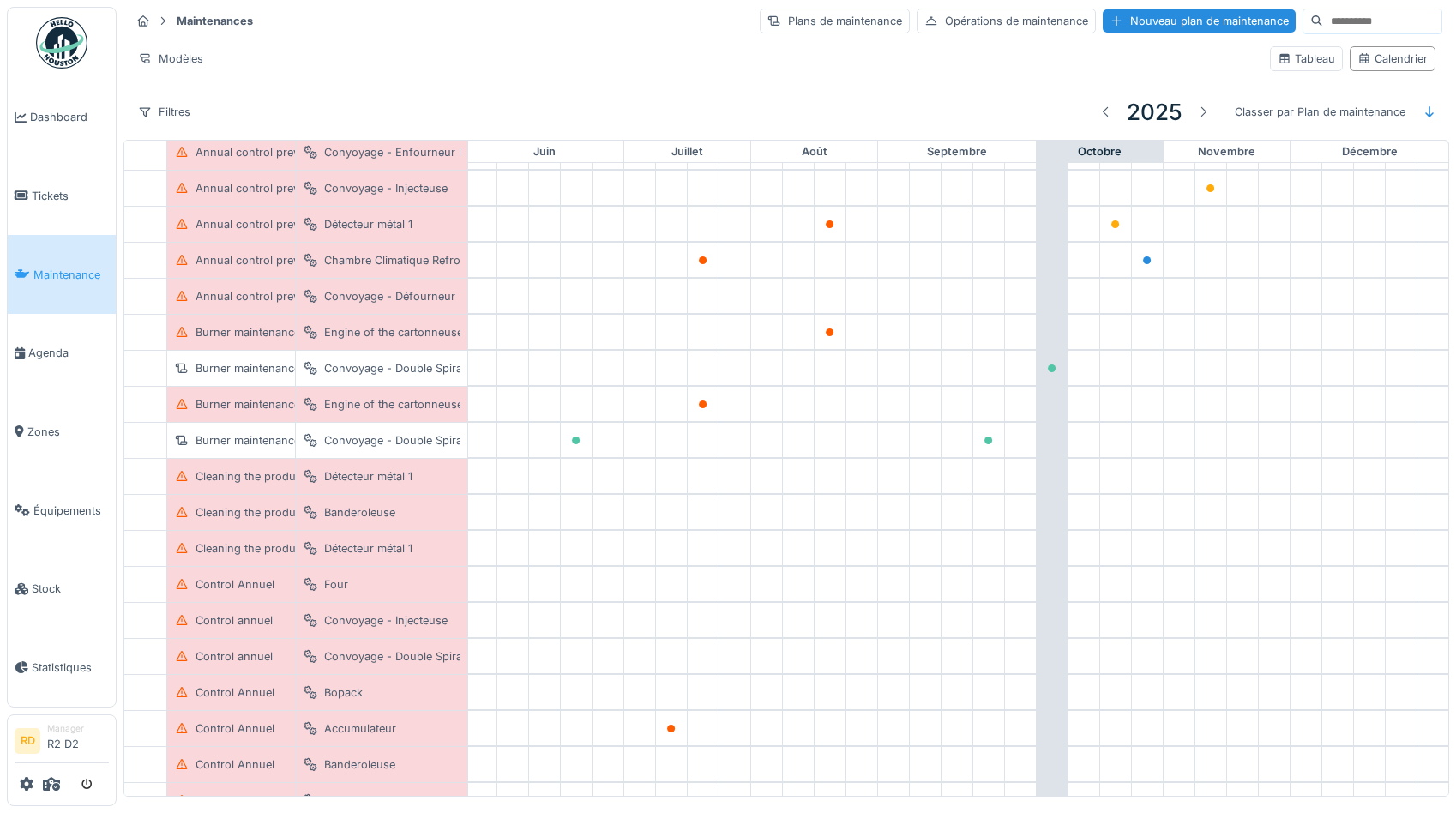
scroll to position [0, 714]
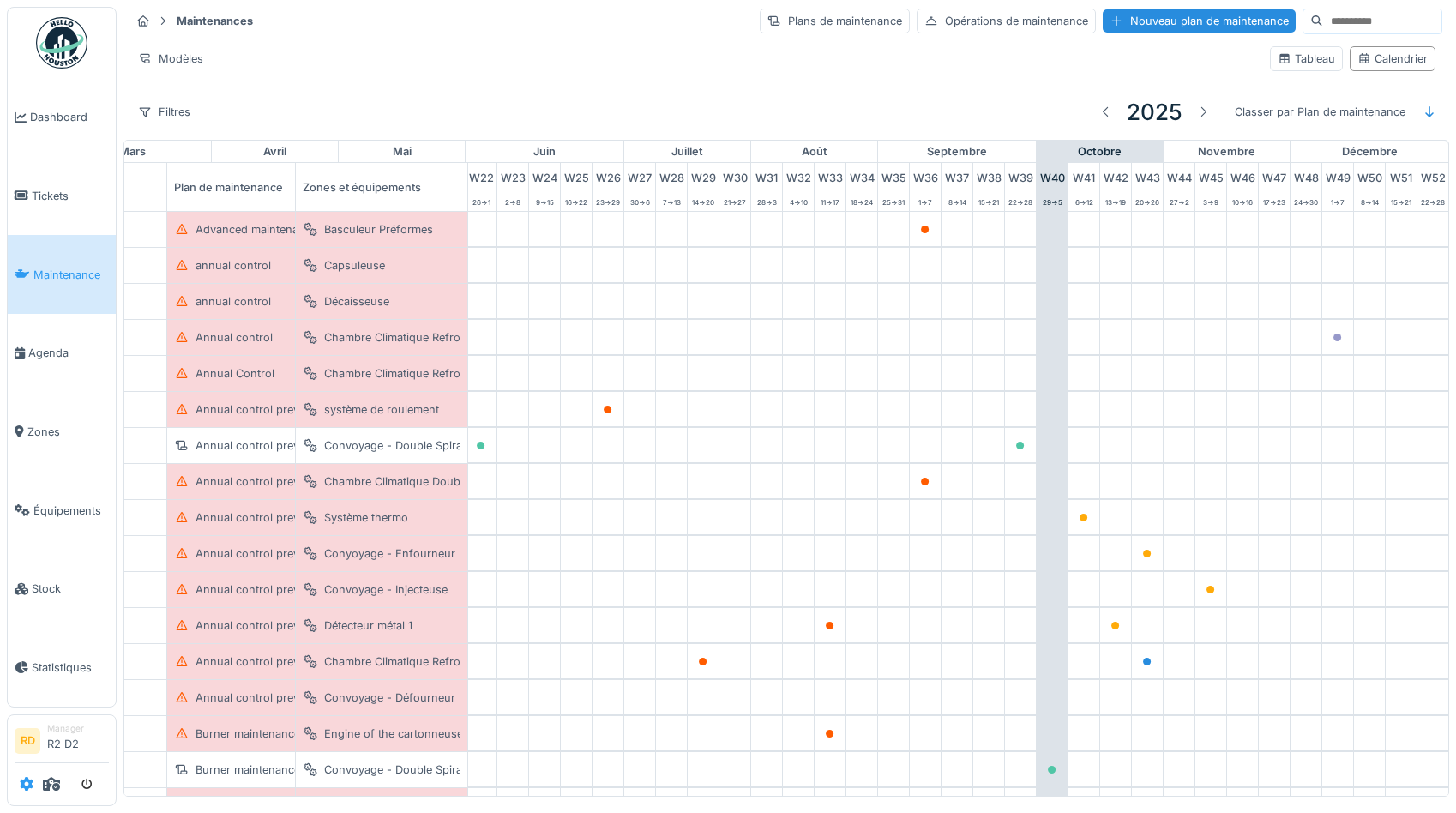
click at [27, 779] on icon at bounding box center [26, 784] width 14 height 14
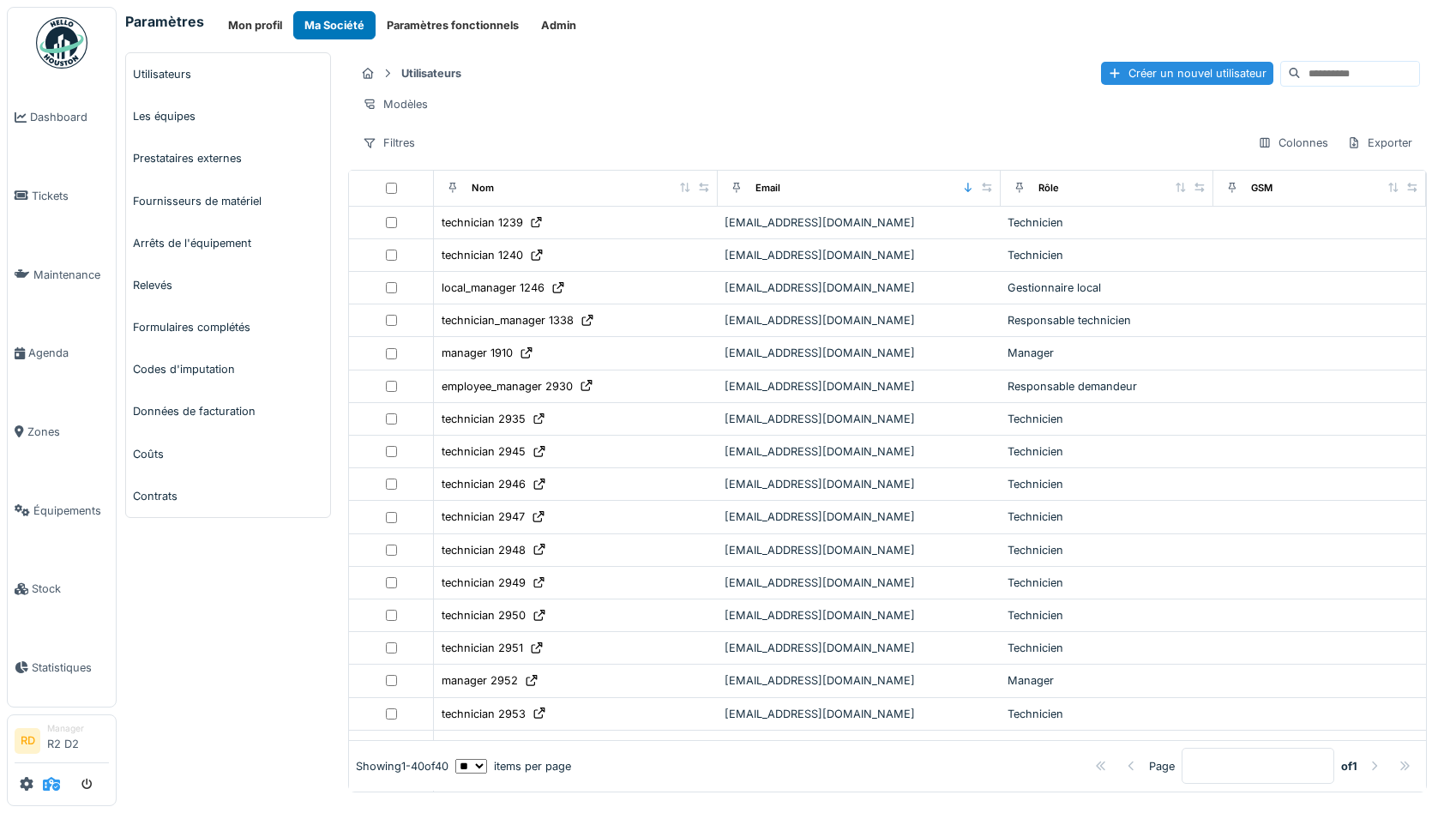
click at [49, 786] on icon at bounding box center [52, 784] width 18 height 14
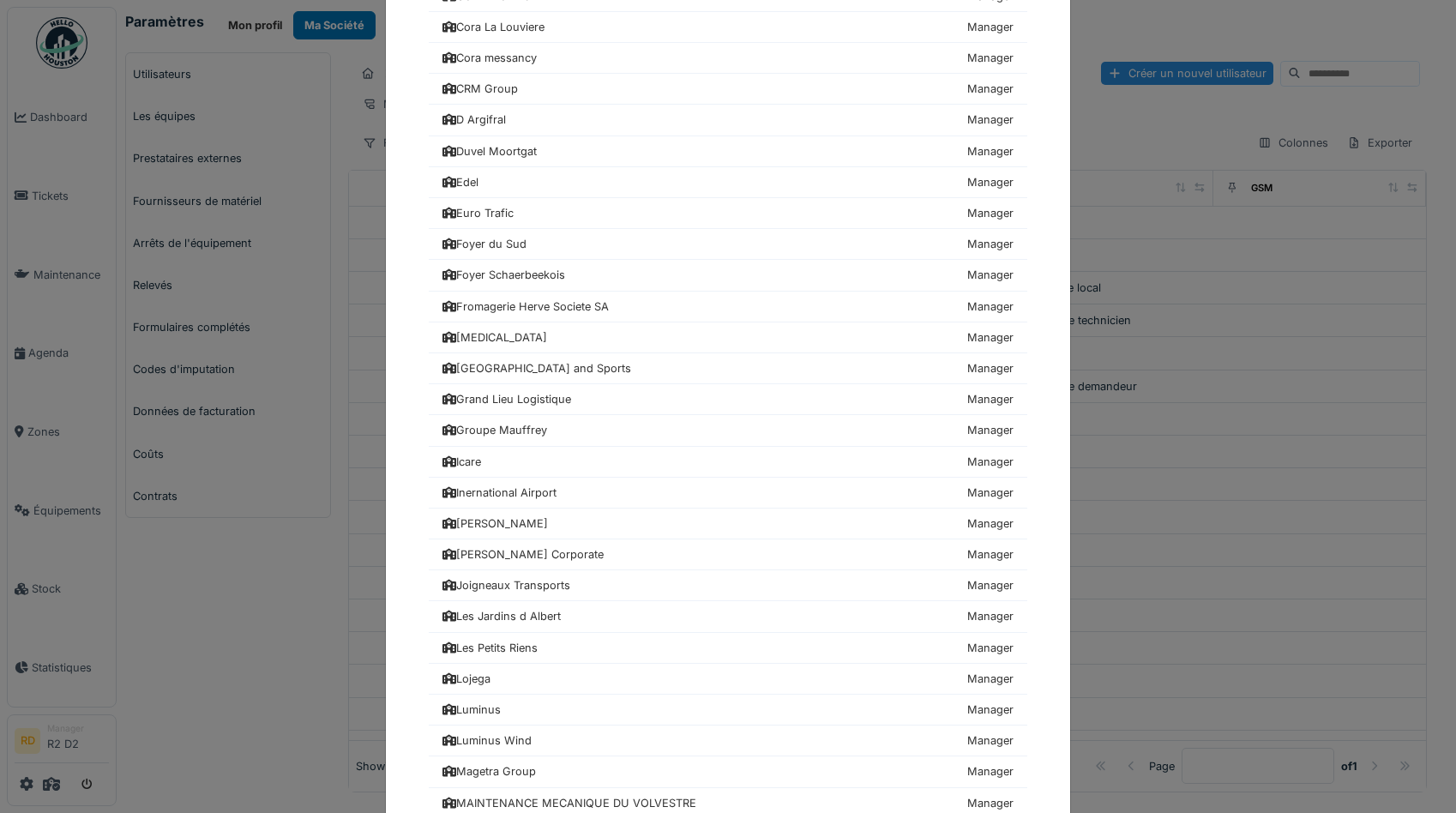
scroll to position [785, 0]
click at [492, 277] on div "Foyer Schaerbeekois" at bounding box center [504, 277] width 123 height 17
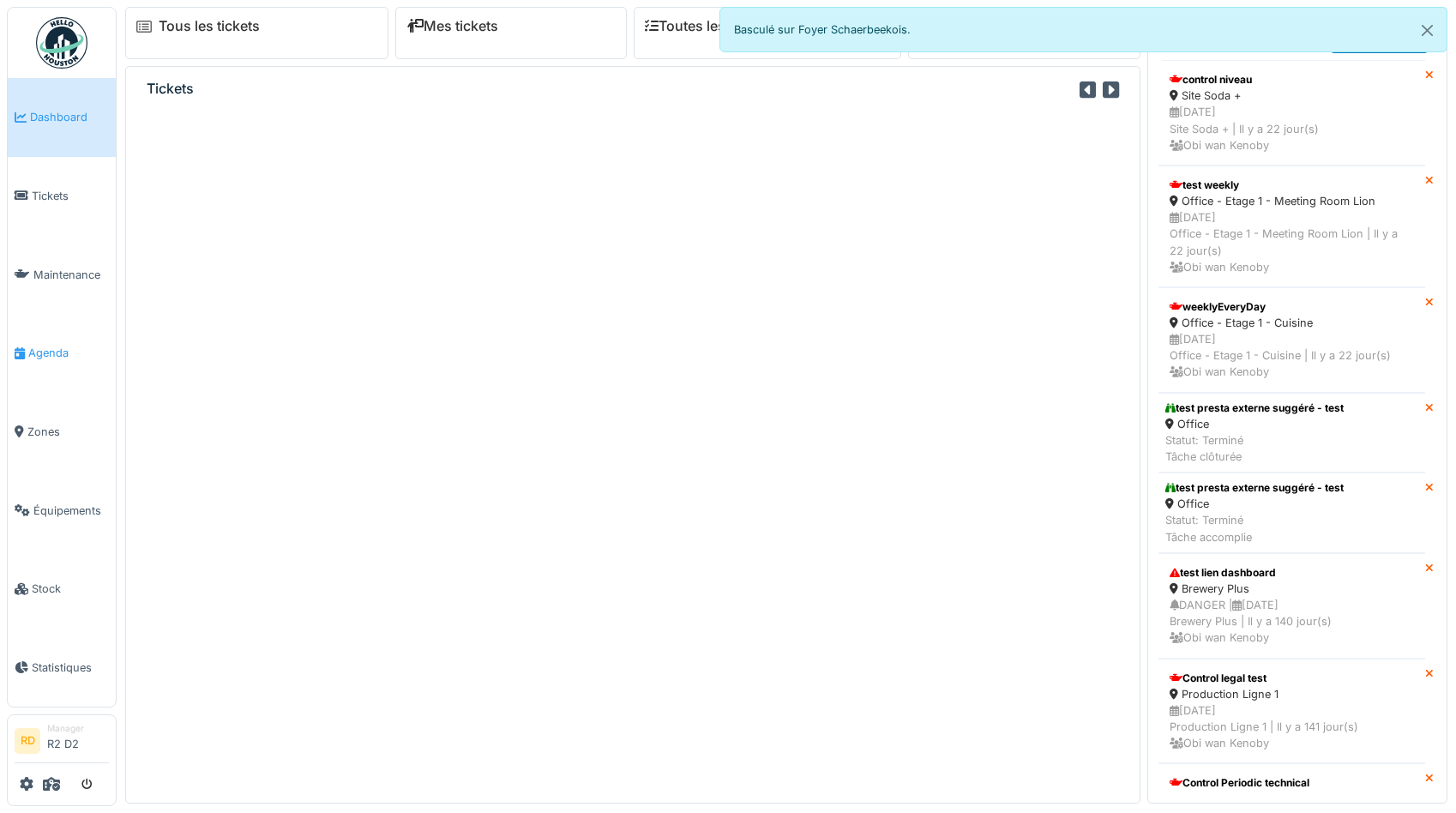
click at [52, 360] on span "Agenda" at bounding box center [68, 352] width 81 height 17
click at [1427, 27] on button "Close" at bounding box center [1428, 30] width 39 height 46
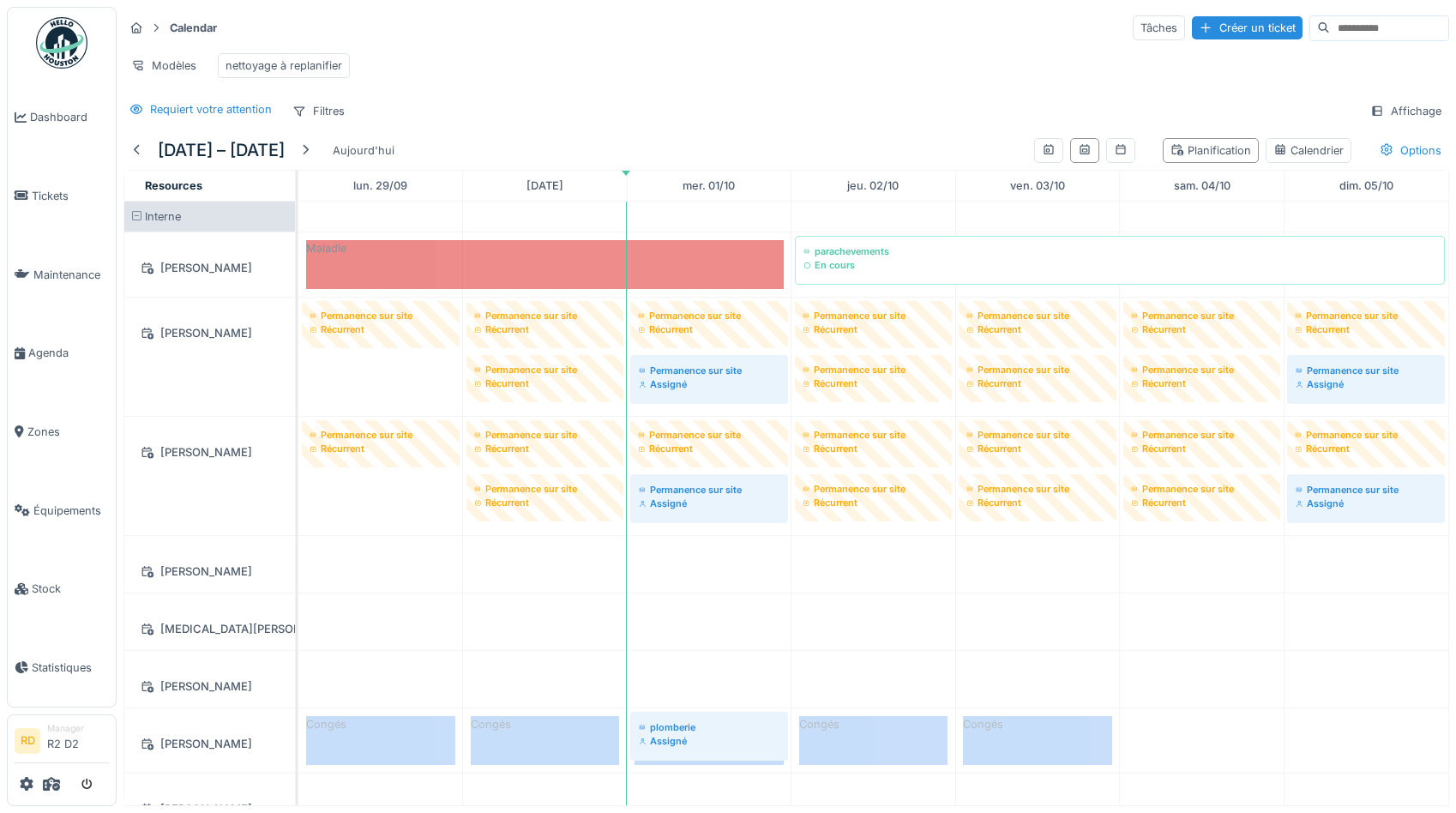
click at [465, 75] on div "Modèles nettoyage à replanifier" at bounding box center [786, 66] width 1325 height 39
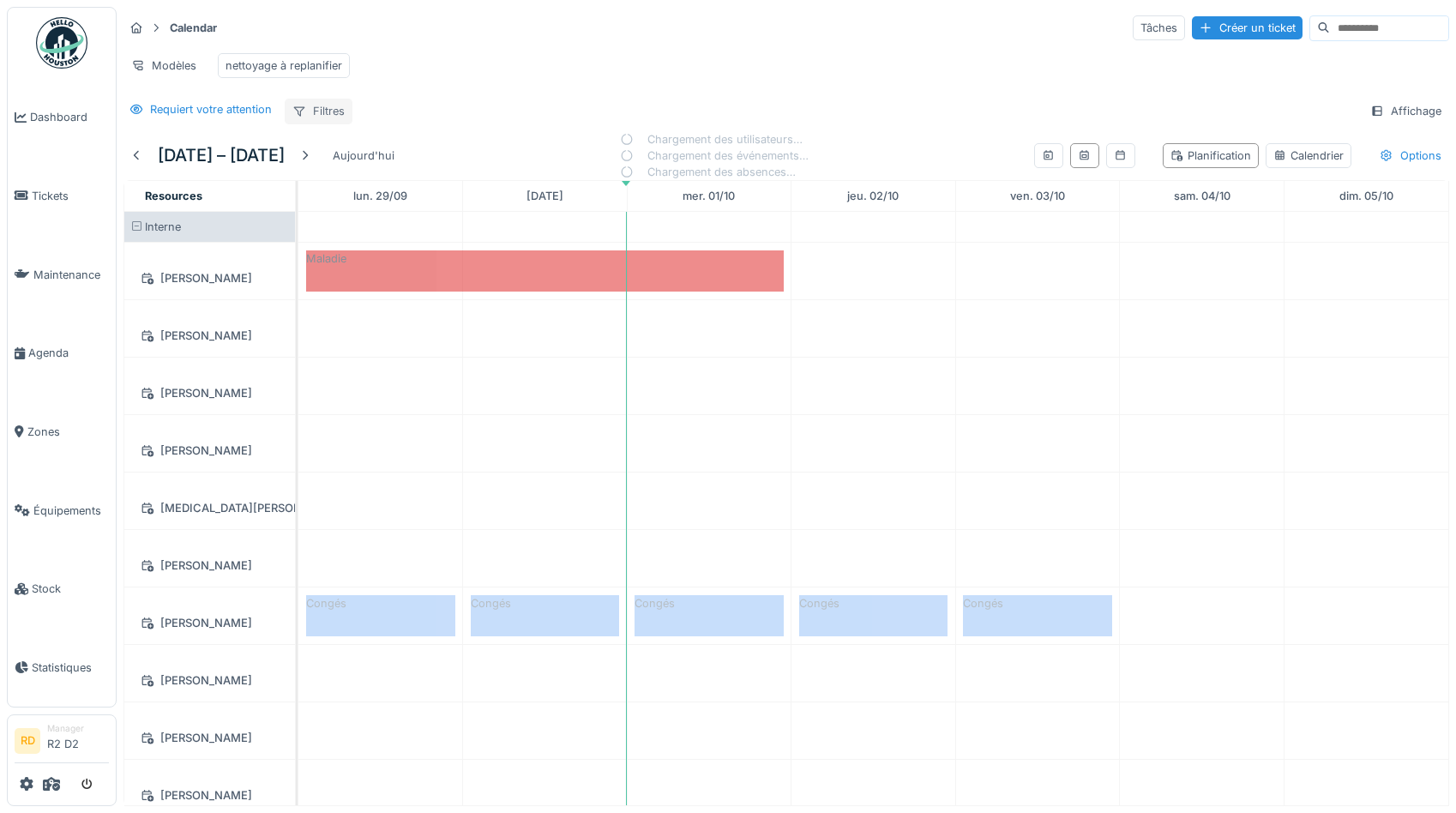
click at [319, 113] on div "Filtres" at bounding box center [318, 111] width 68 height 25
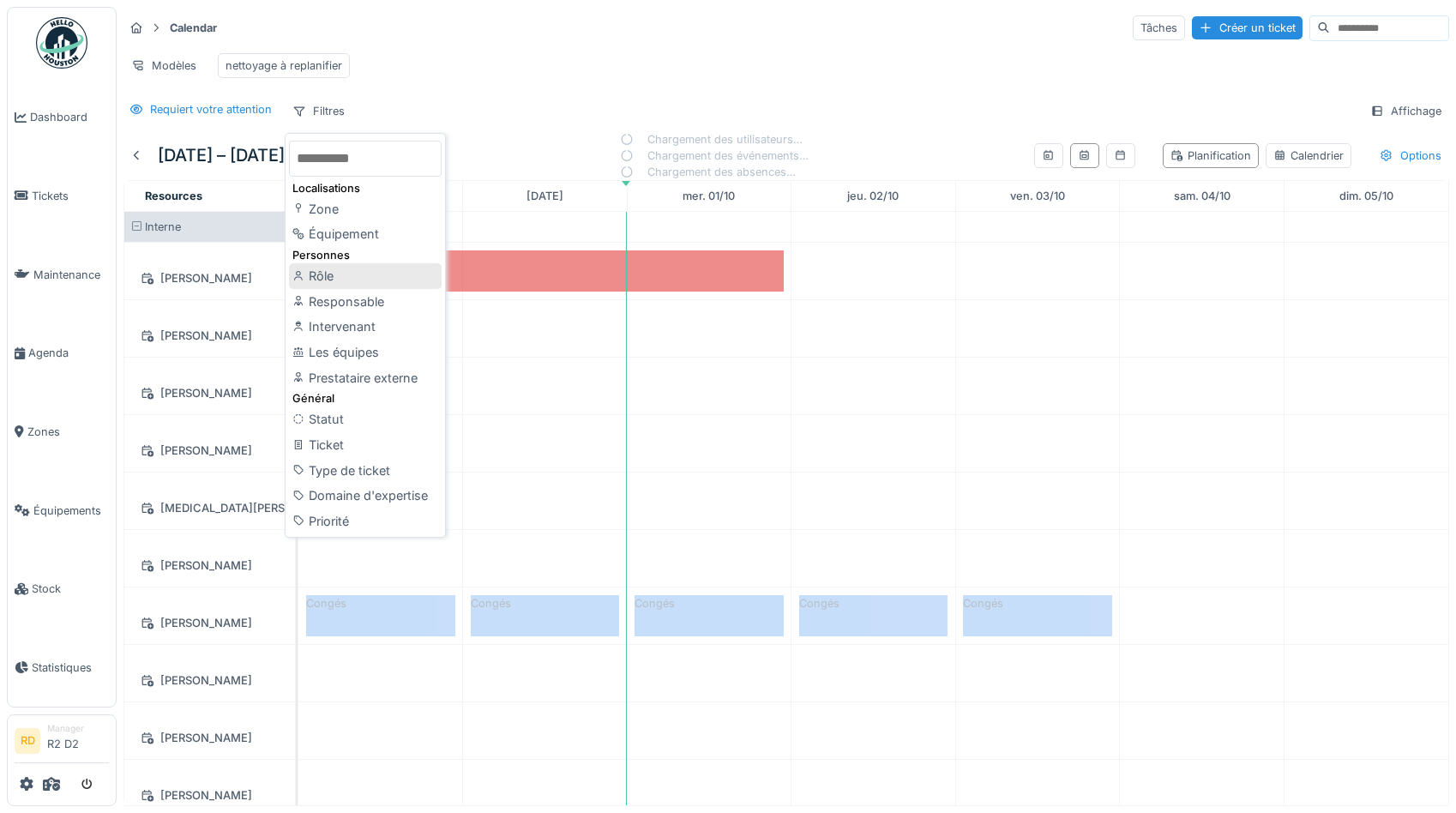
click at [342, 270] on div "Rôle" at bounding box center [365, 276] width 153 height 25
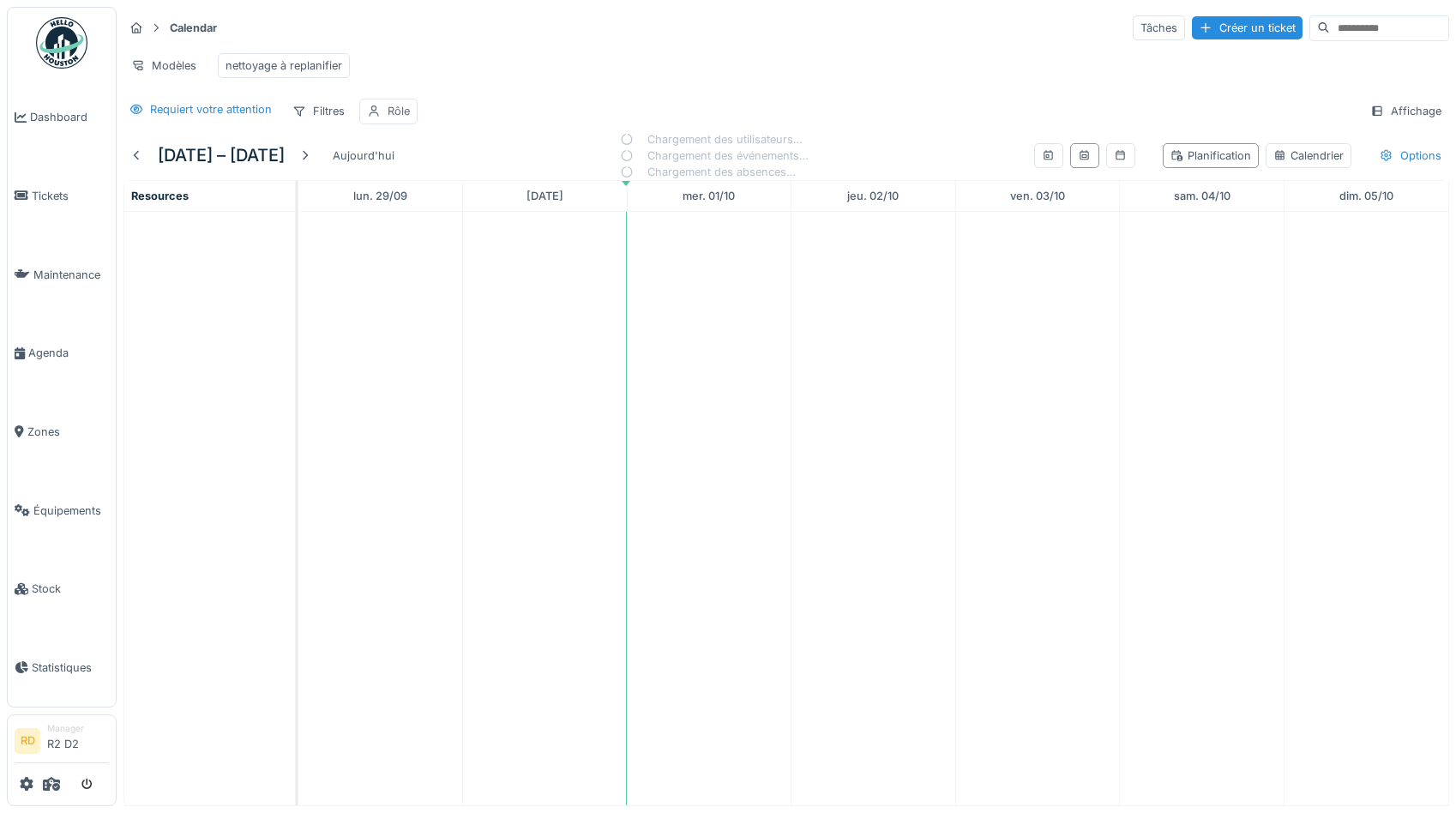
click at [375, 104] on div at bounding box center [374, 111] width 14 height 17
click at [410, 181] on div "Rôle" at bounding box center [451, 193] width 168 height 34
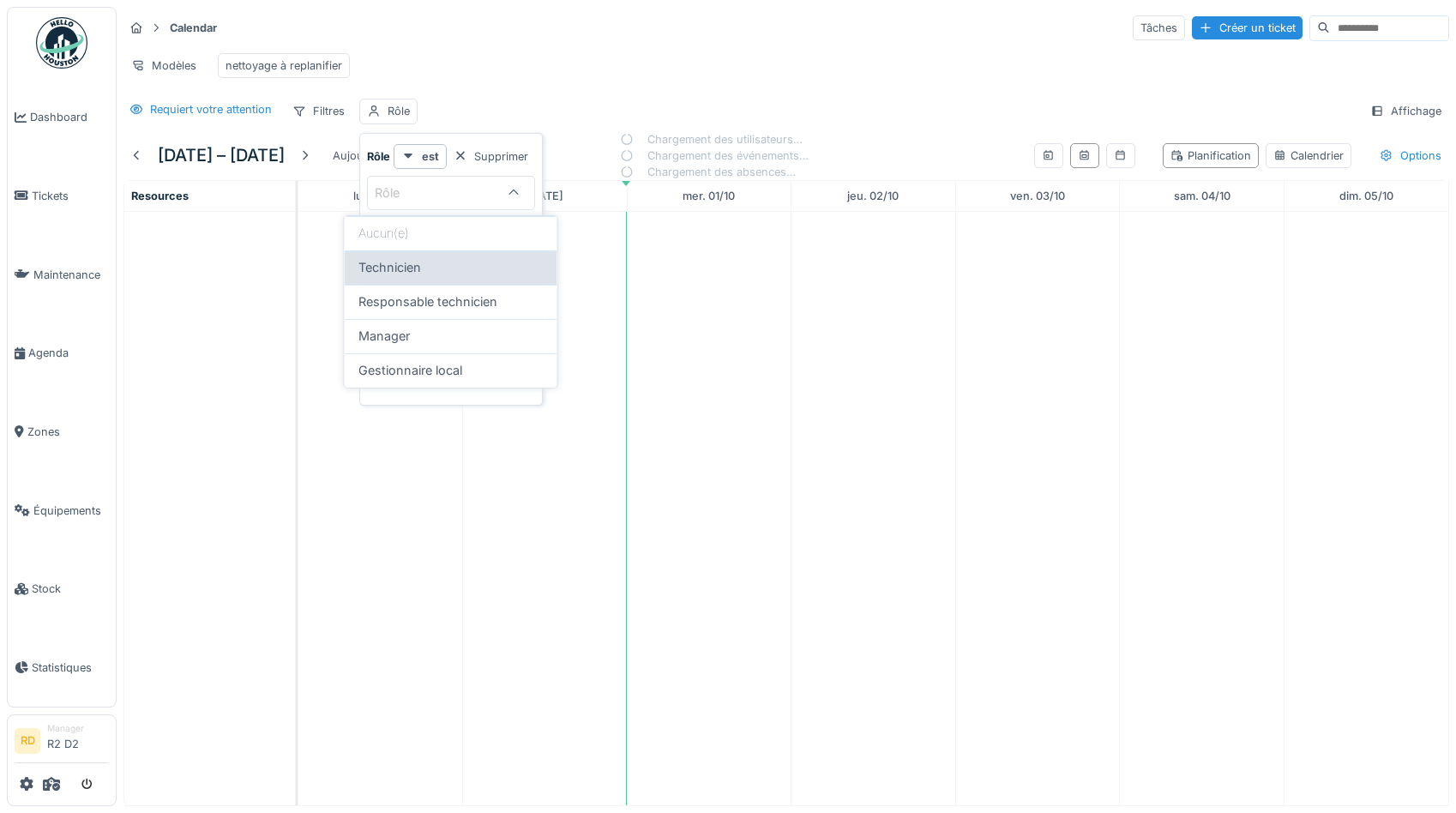
click at [403, 273] on span "Technicien" at bounding box center [390, 267] width 62 height 18
type input "**********"
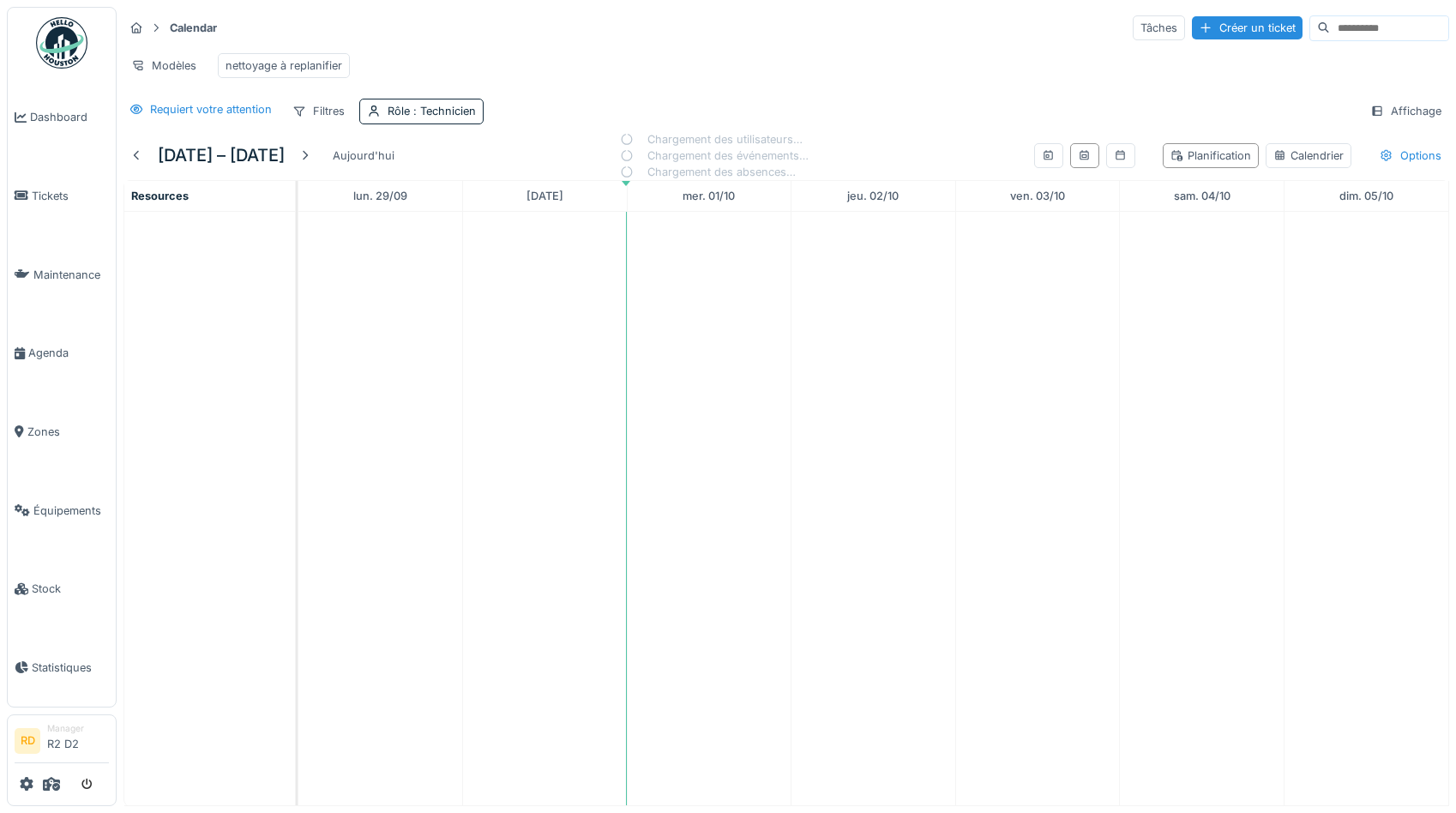
click at [593, 61] on div "Modèles nettoyage à replanifier" at bounding box center [786, 66] width 1325 height 39
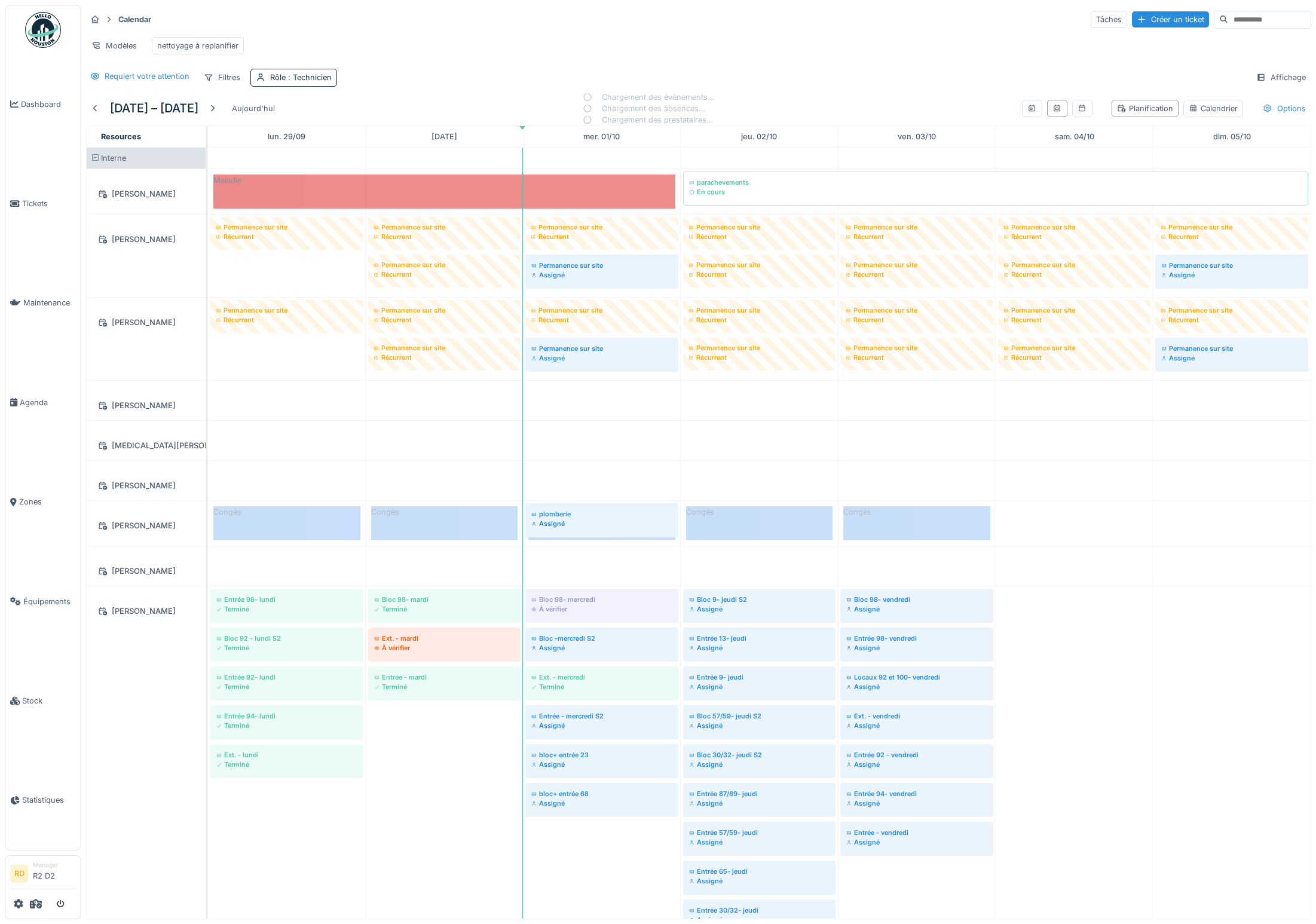
click at [749, 74] on div "Requiert votre attention Filtres Rôle : Technicien Affichage" at bounding box center [698, 77] width 1225 height 18
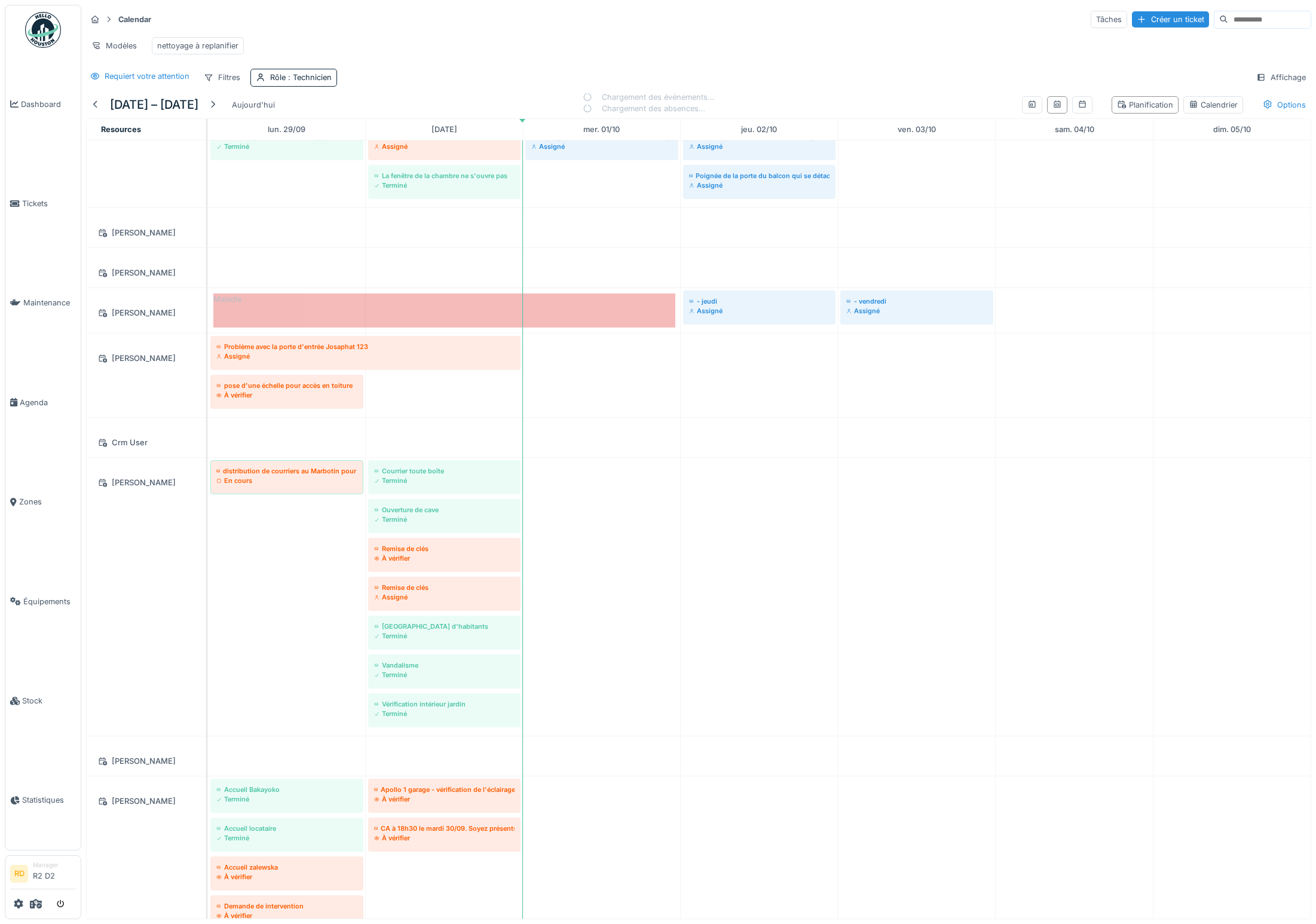
scroll to position [2179, 0]
